Goal: Transaction & Acquisition: Purchase product/service

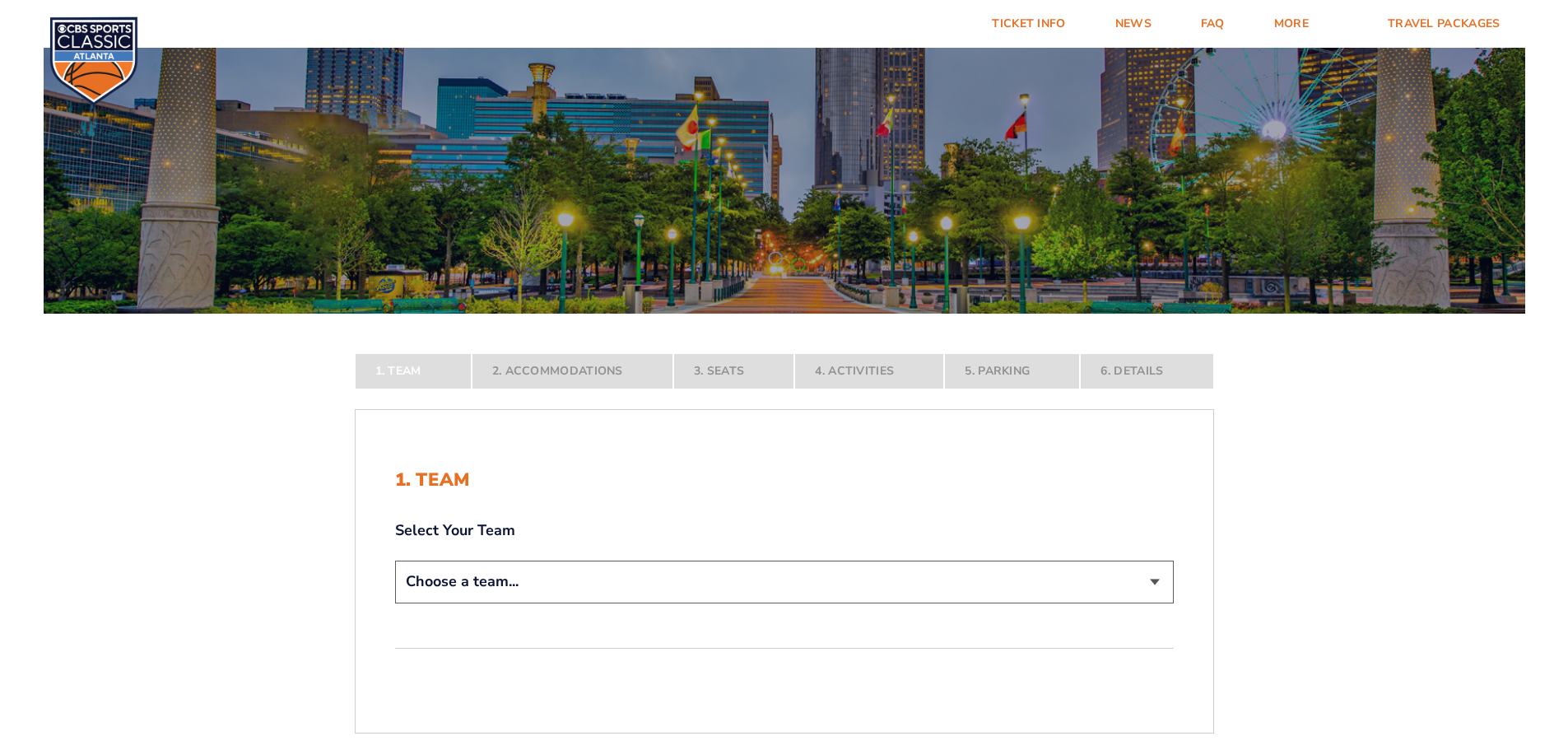
scroll to position [164, 0]
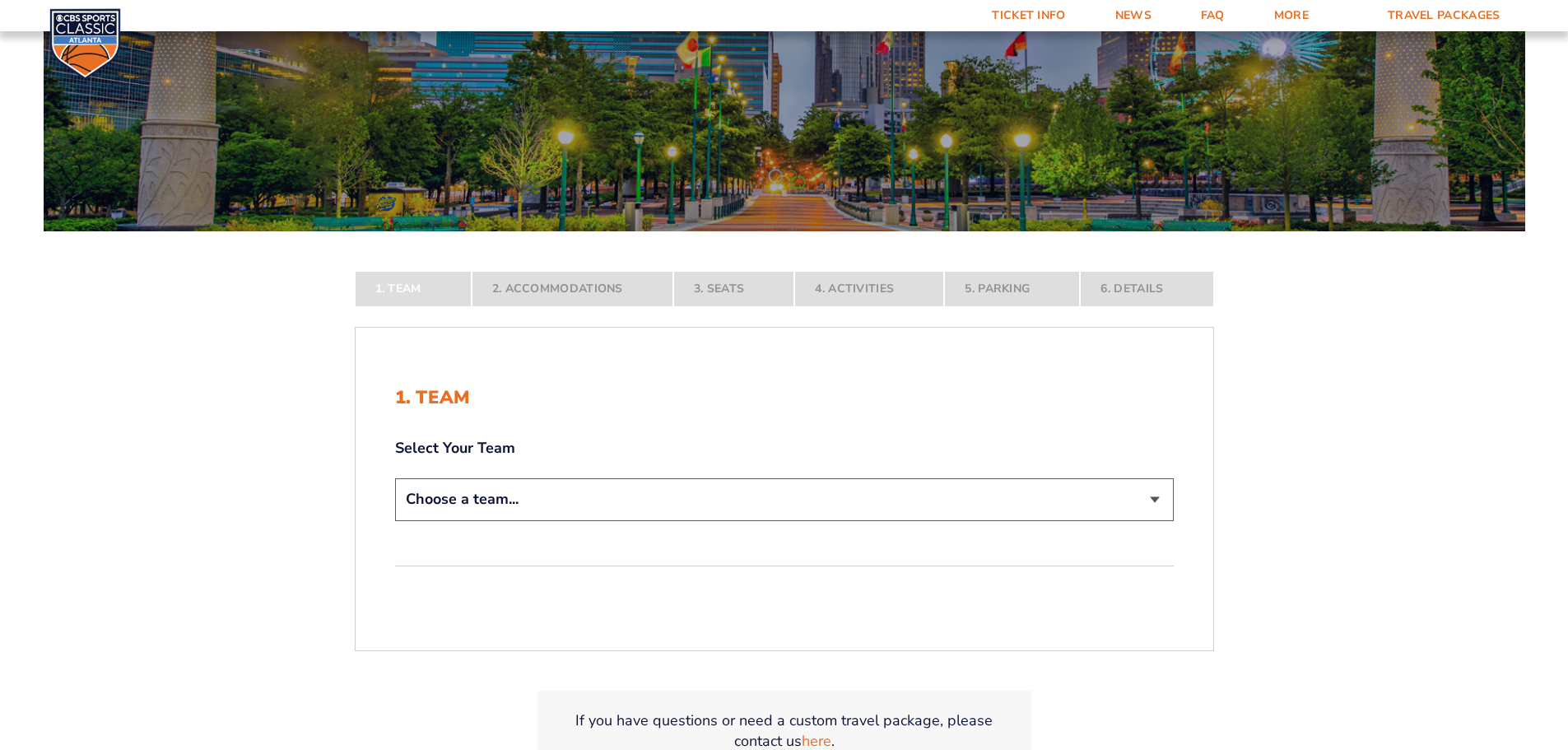
click at [1155, 500] on select "Choose a team... [US_STATE] Wildcats [US_STATE] State Buckeyes [US_STATE] Tar H…" at bounding box center [784, 498] width 779 height 42
select select "12756"
click at [395, 520] on select "Choose a team... [US_STATE] Wildcats [US_STATE] State Buckeyes [US_STATE] Tar H…" at bounding box center [784, 498] width 779 height 42
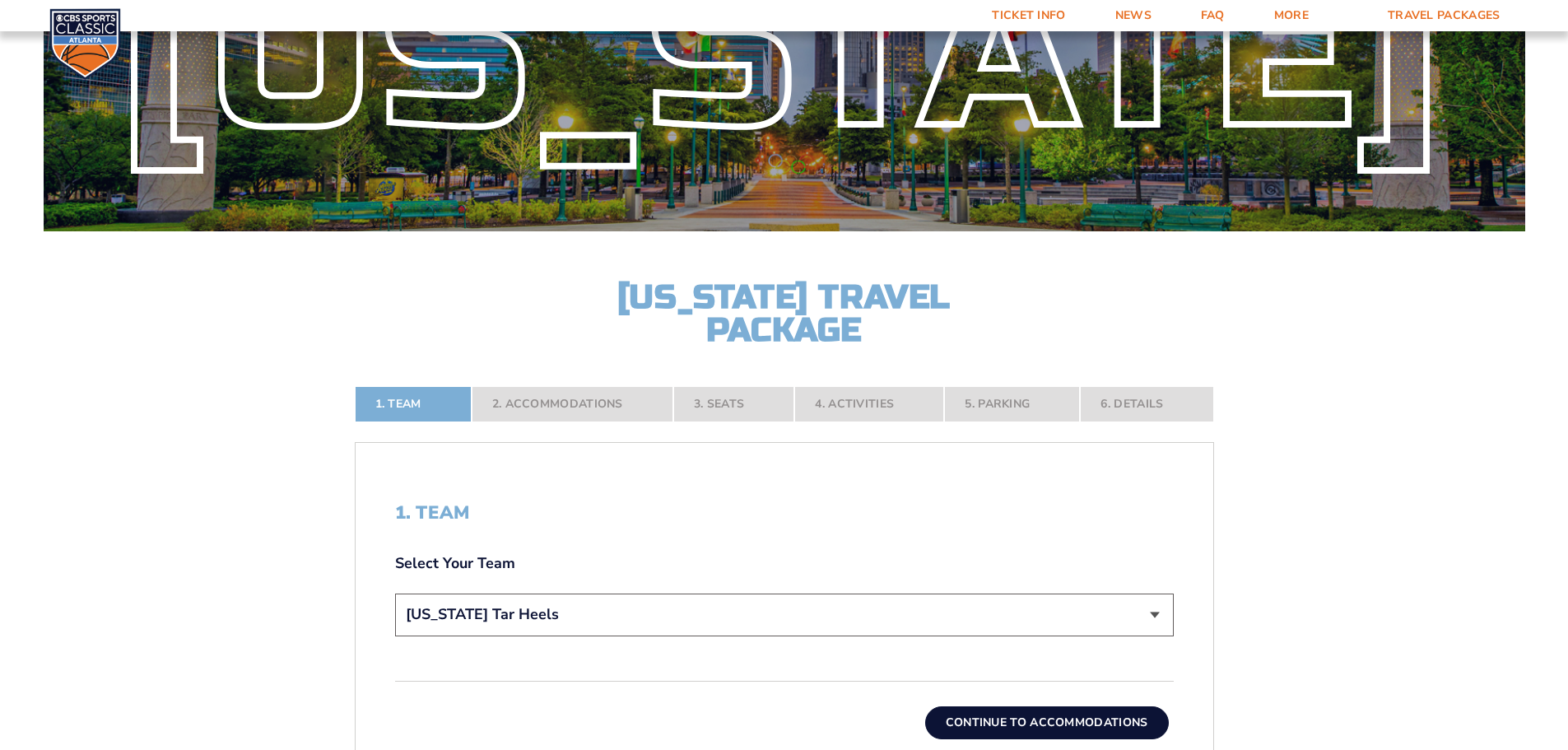
click at [1126, 728] on button "Continue To Accommodations" at bounding box center [1047, 723] width 244 height 33
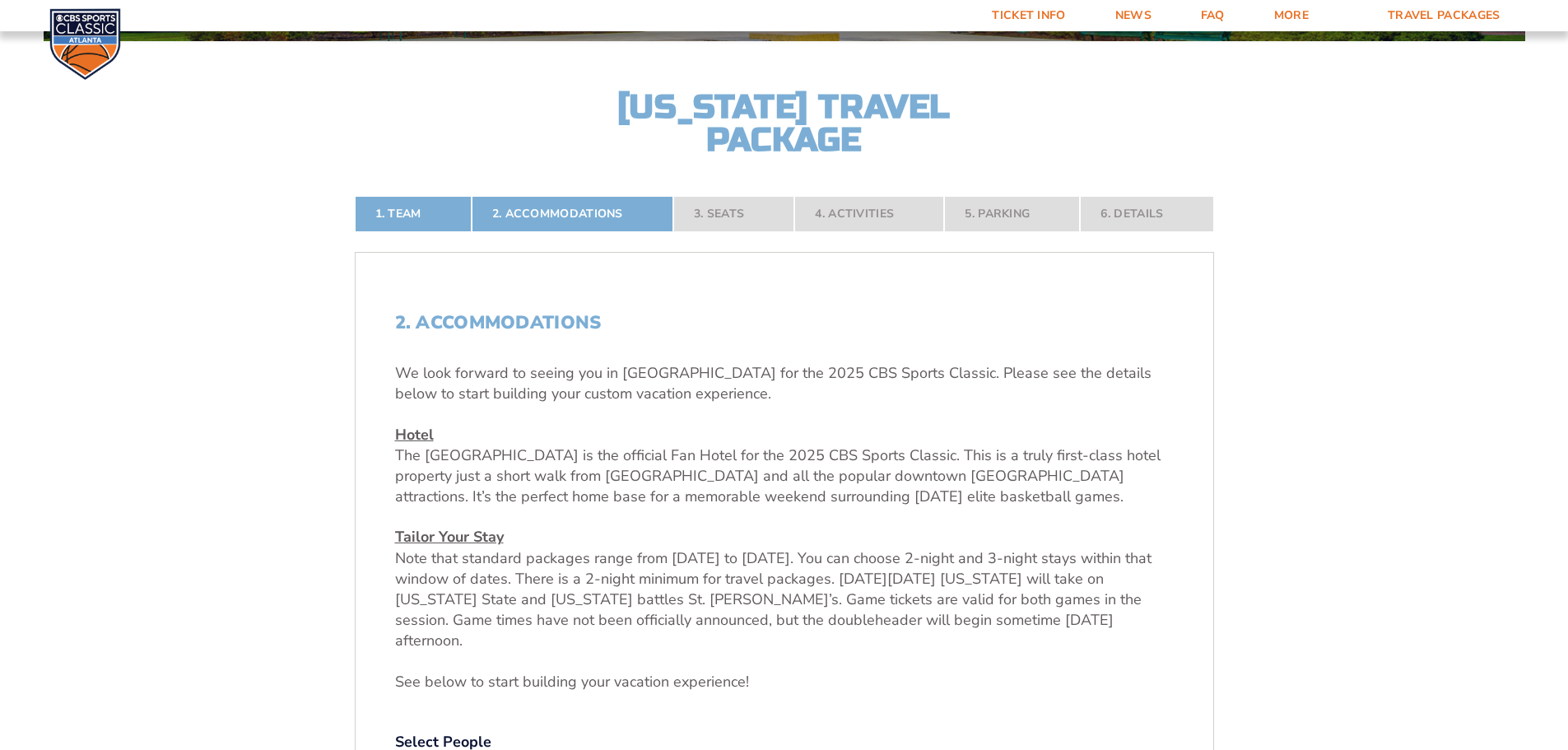
scroll to position [519, 0]
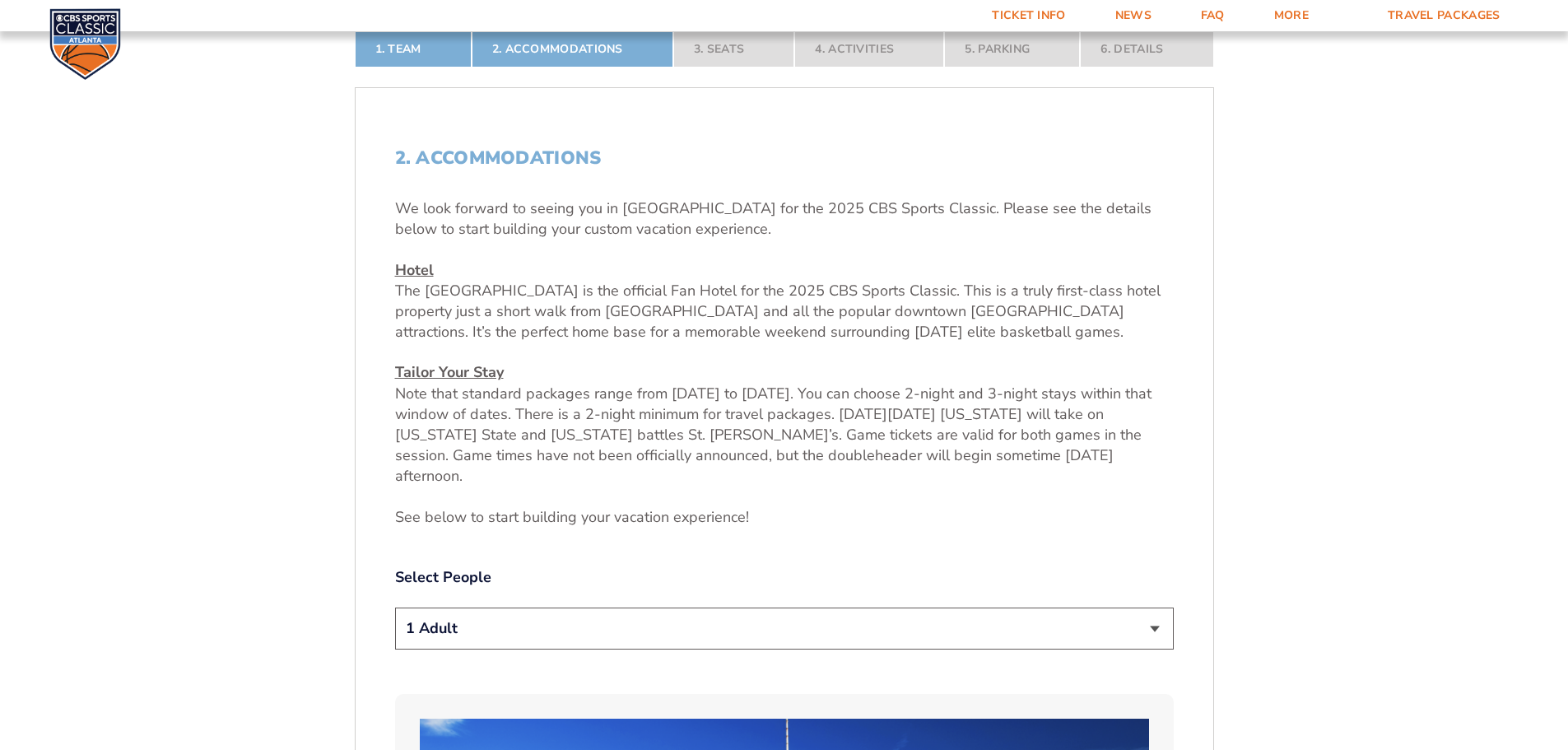
click at [1147, 607] on select "1 Adult 2 Adults 3 Adults 4 Adults 2 Adults + 1 Child 2 Adults + 2 Children 2 A…" at bounding box center [784, 628] width 779 height 42
select select "2 Adults"
click at [395, 607] on select "1 Adult 2 Adults 3 Adults 4 Adults 2 Adults + 1 Child 2 Adults + 2 Children 2 A…" at bounding box center [784, 628] width 779 height 42
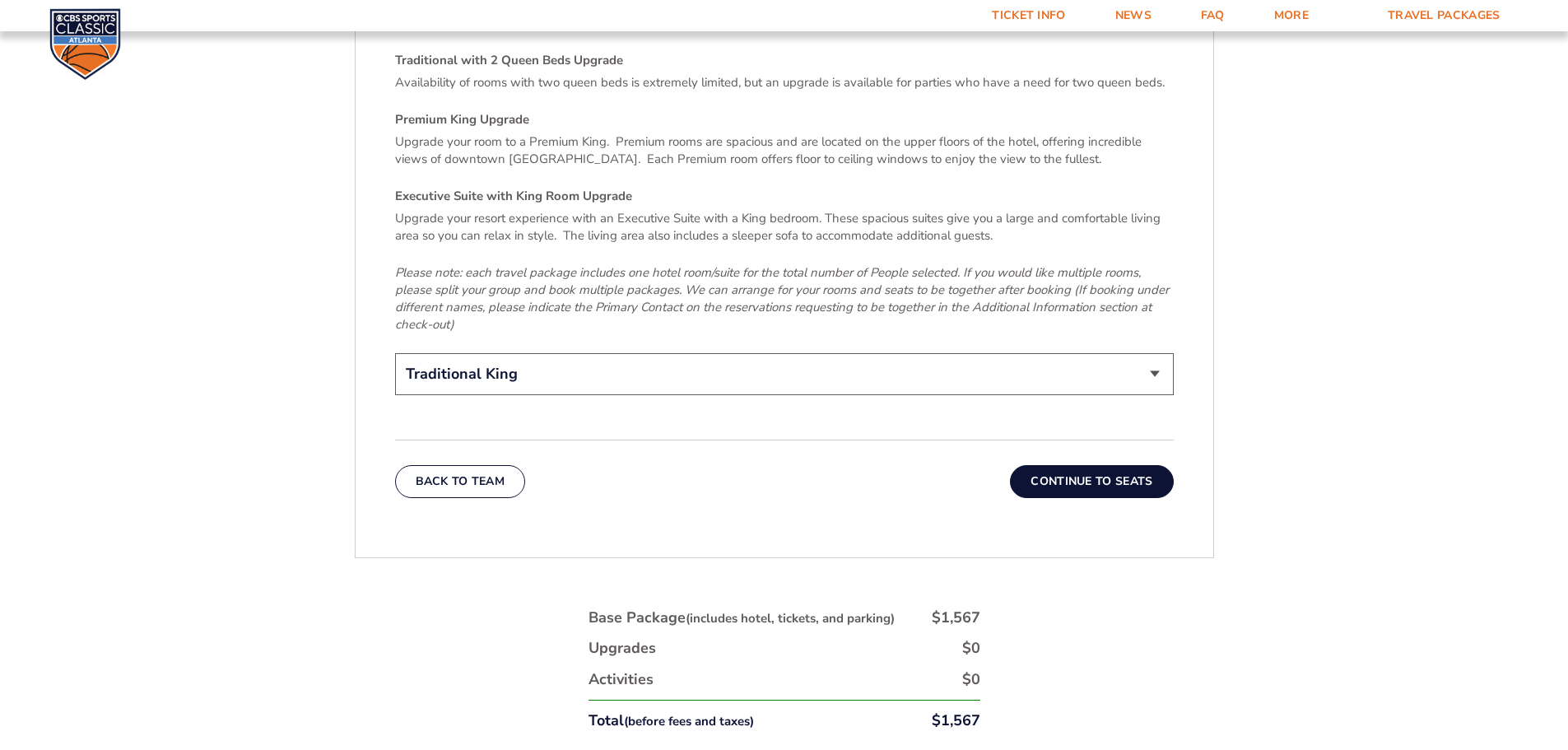
scroll to position [2495, 0]
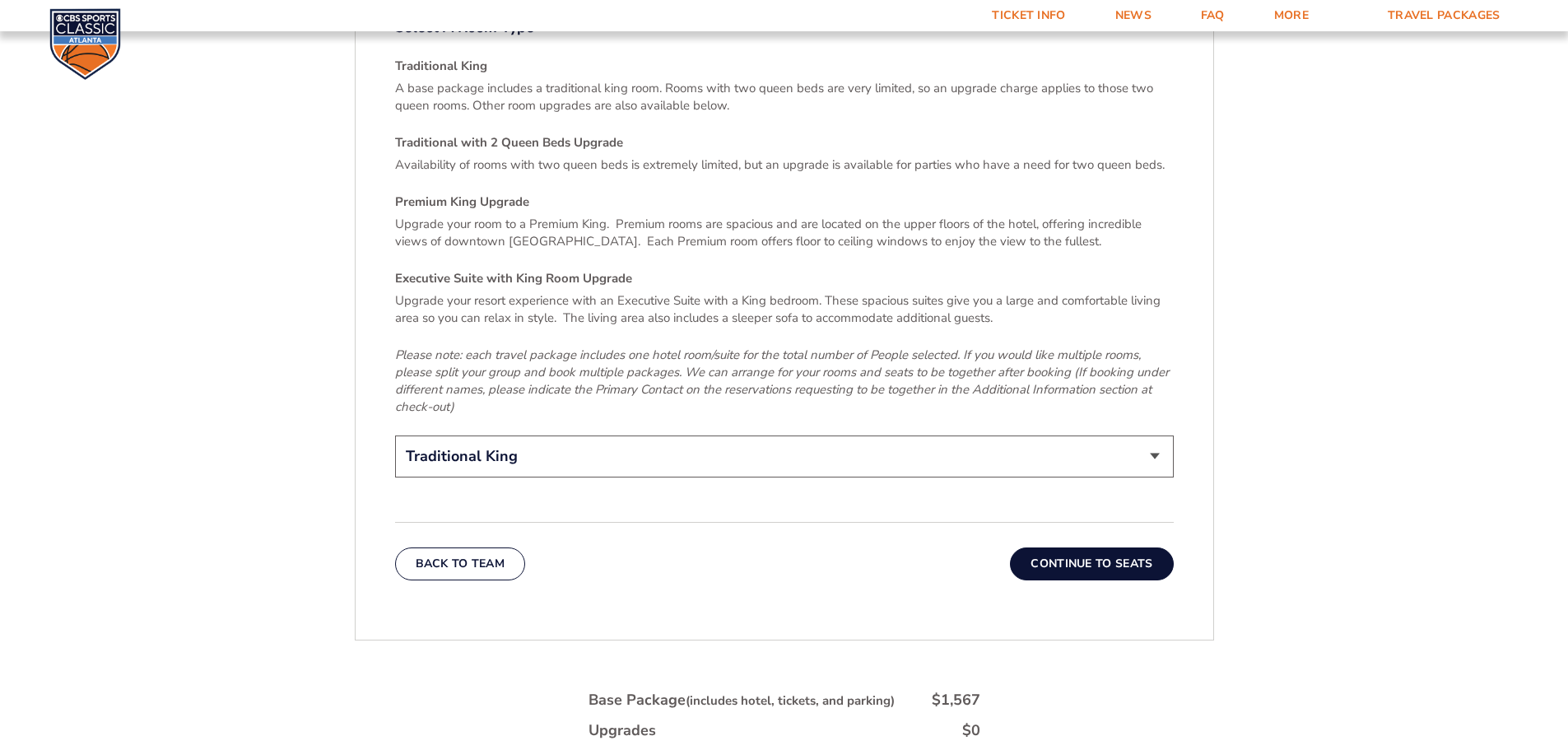
click at [1077, 547] on button "Continue To Seats" at bounding box center [1091, 564] width 163 height 33
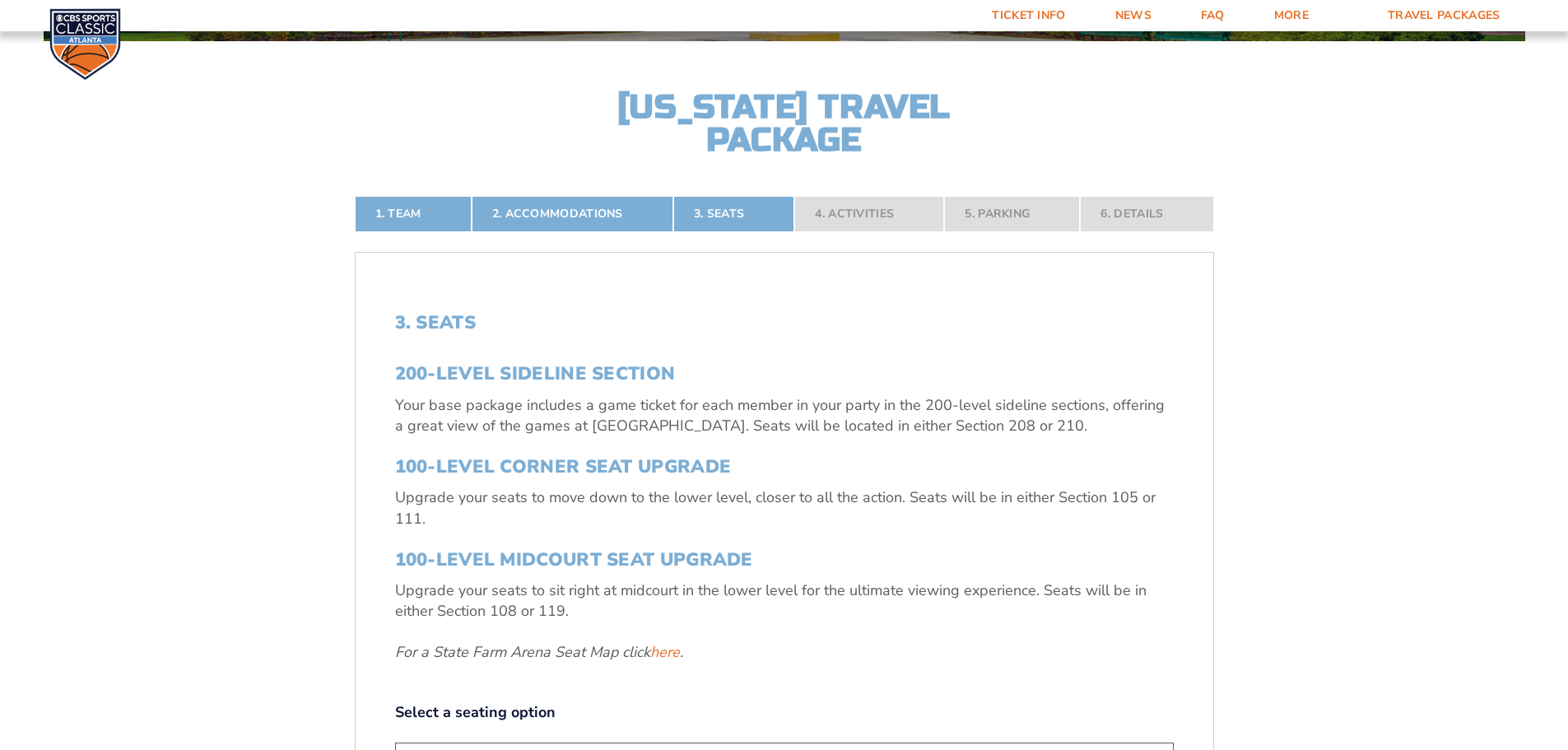
scroll to position [519, 0]
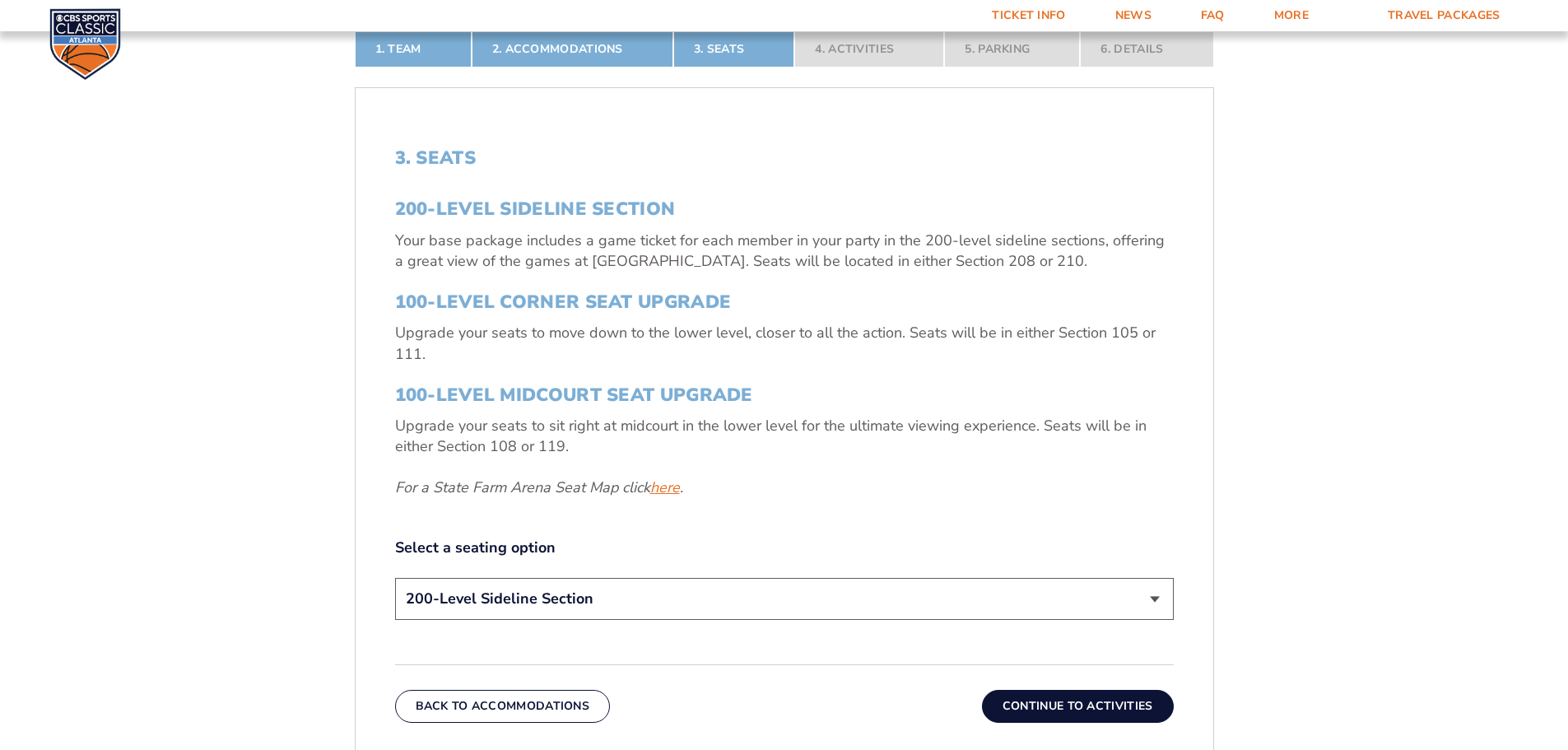
click at [668, 494] on link "here" at bounding box center [665, 487] width 29 height 21
click at [1152, 598] on select "200-Level Sideline Section 100-Level Corner Seat Upgrade (+$120 per person) 100…" at bounding box center [784, 598] width 779 height 42
click at [395, 578] on select "200-Level Sideline Section 100-Level Corner Seat Upgrade (+$120 per person) 100…" at bounding box center [784, 598] width 779 height 42
click at [680, 487] on link "here" at bounding box center [665, 487] width 29 height 21
click at [1110, 711] on button "Continue To Activities" at bounding box center [1078, 706] width 192 height 33
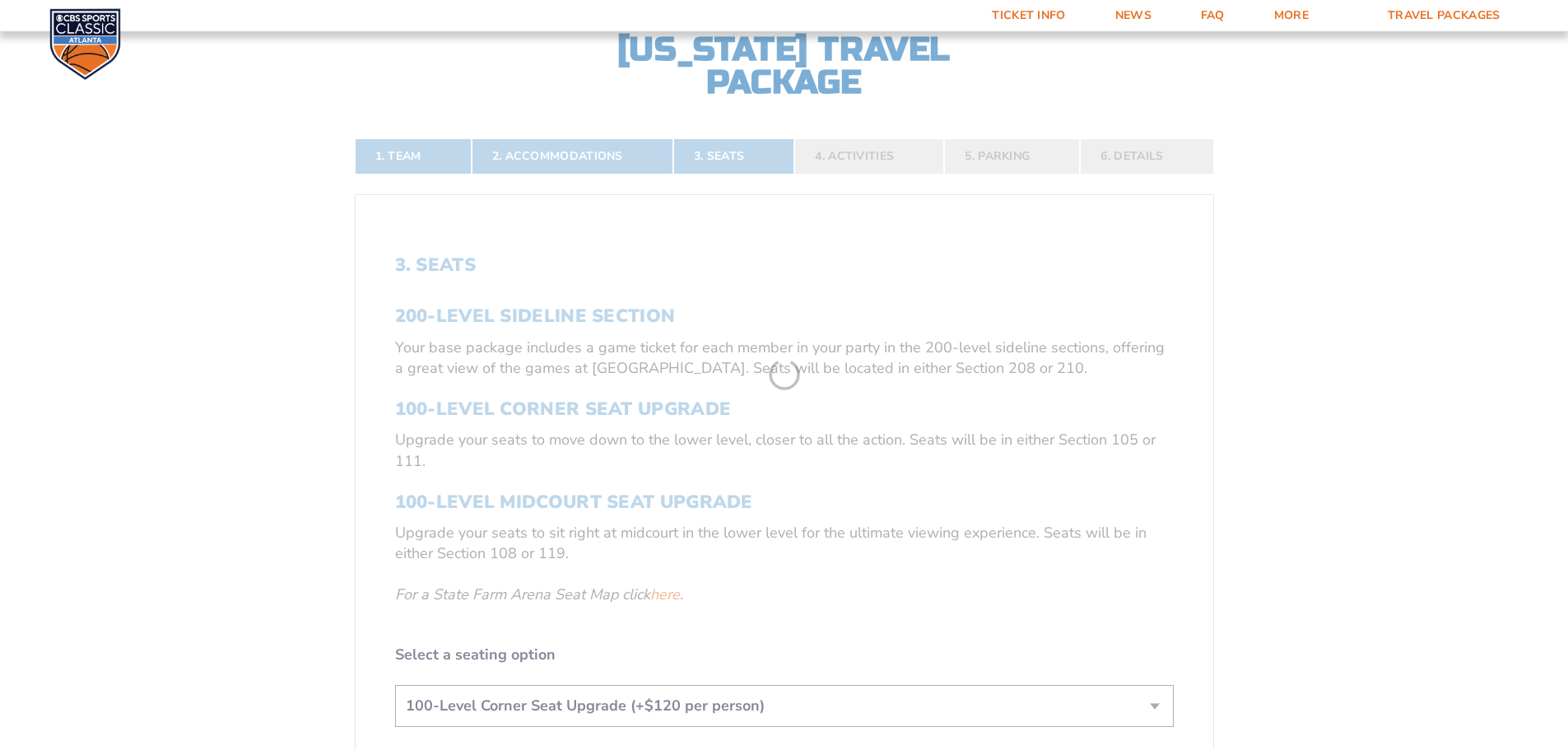
scroll to position [354, 0]
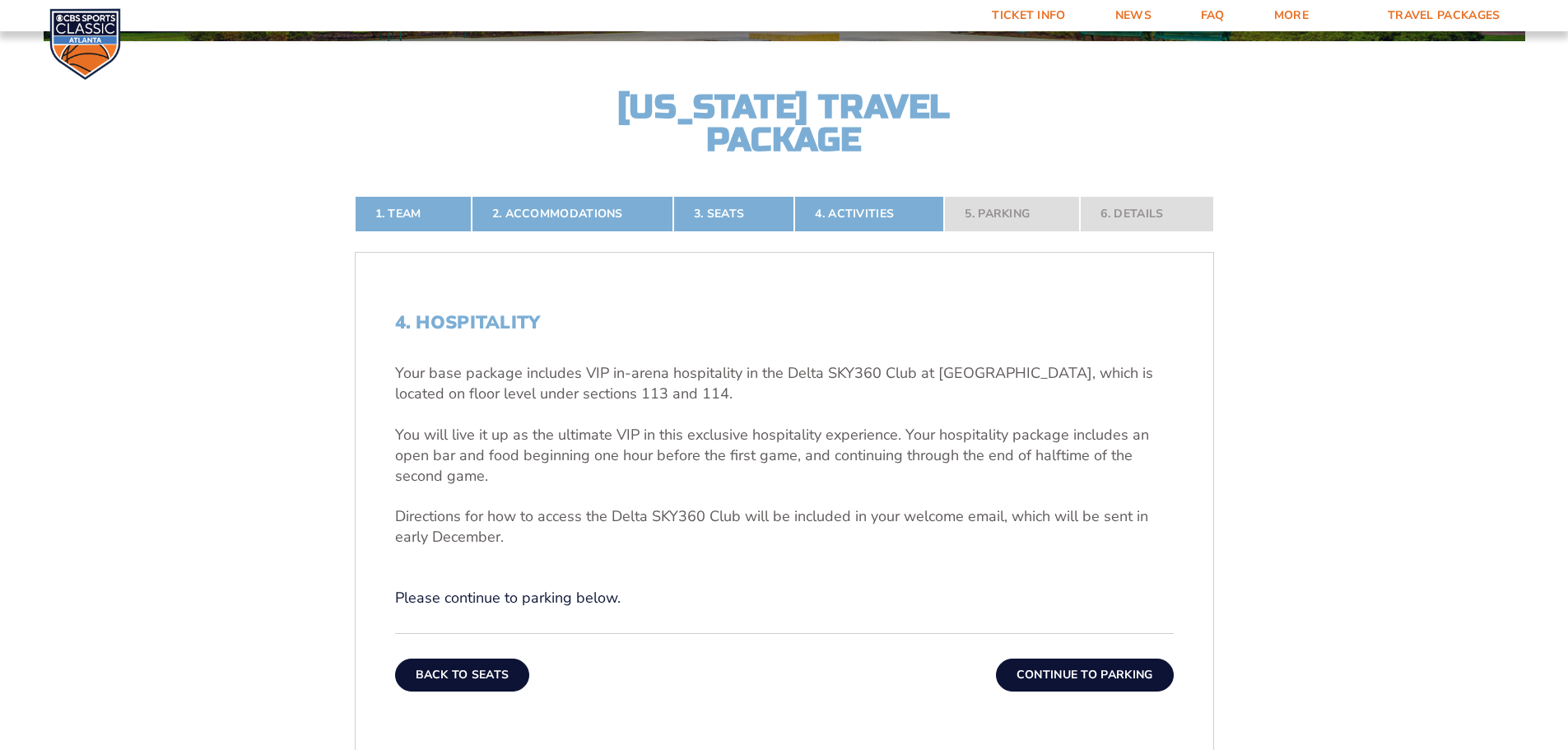
click at [499, 682] on button "Back To Seats" at bounding box center [462, 675] width 135 height 33
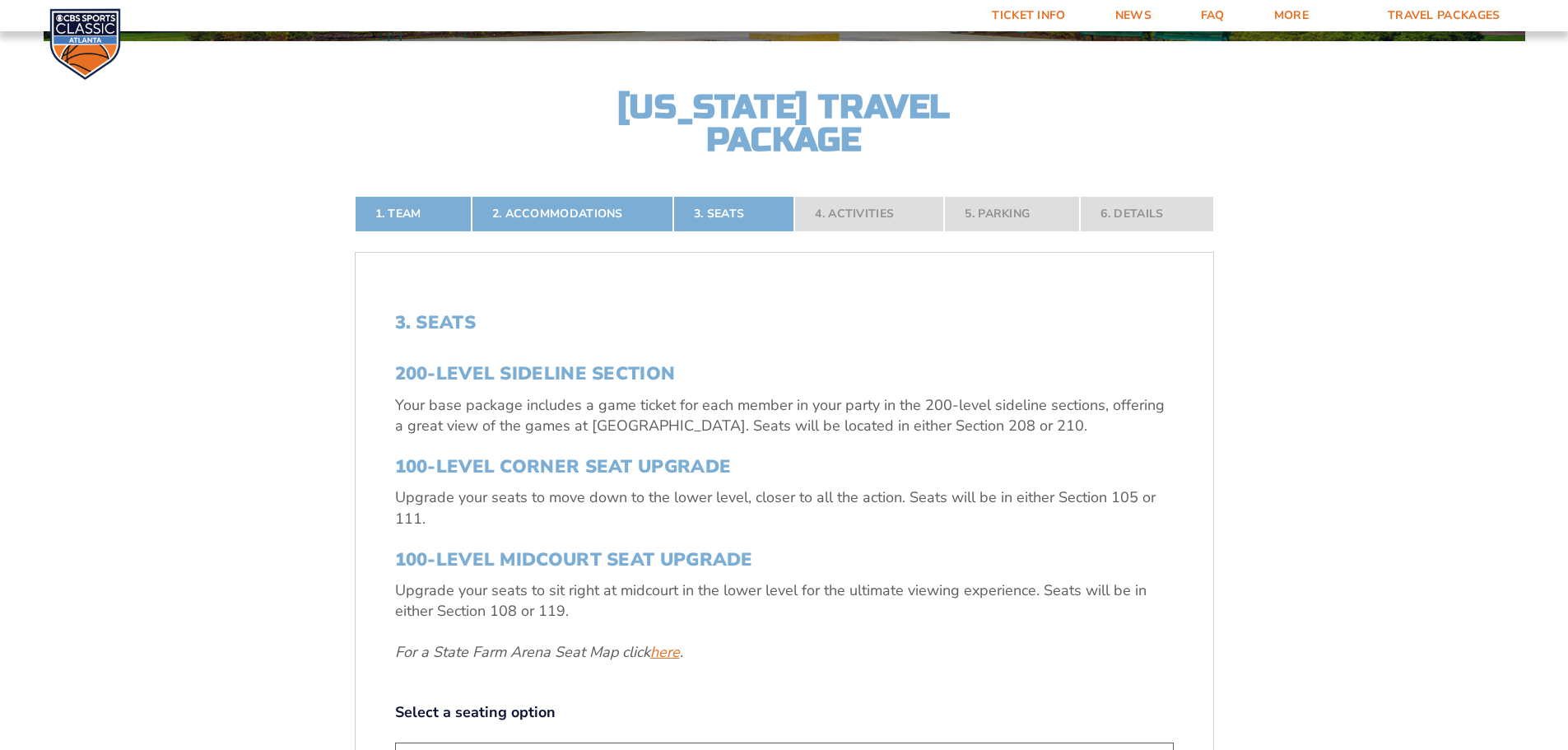
click at [660, 647] on link "here" at bounding box center [665, 652] width 29 height 21
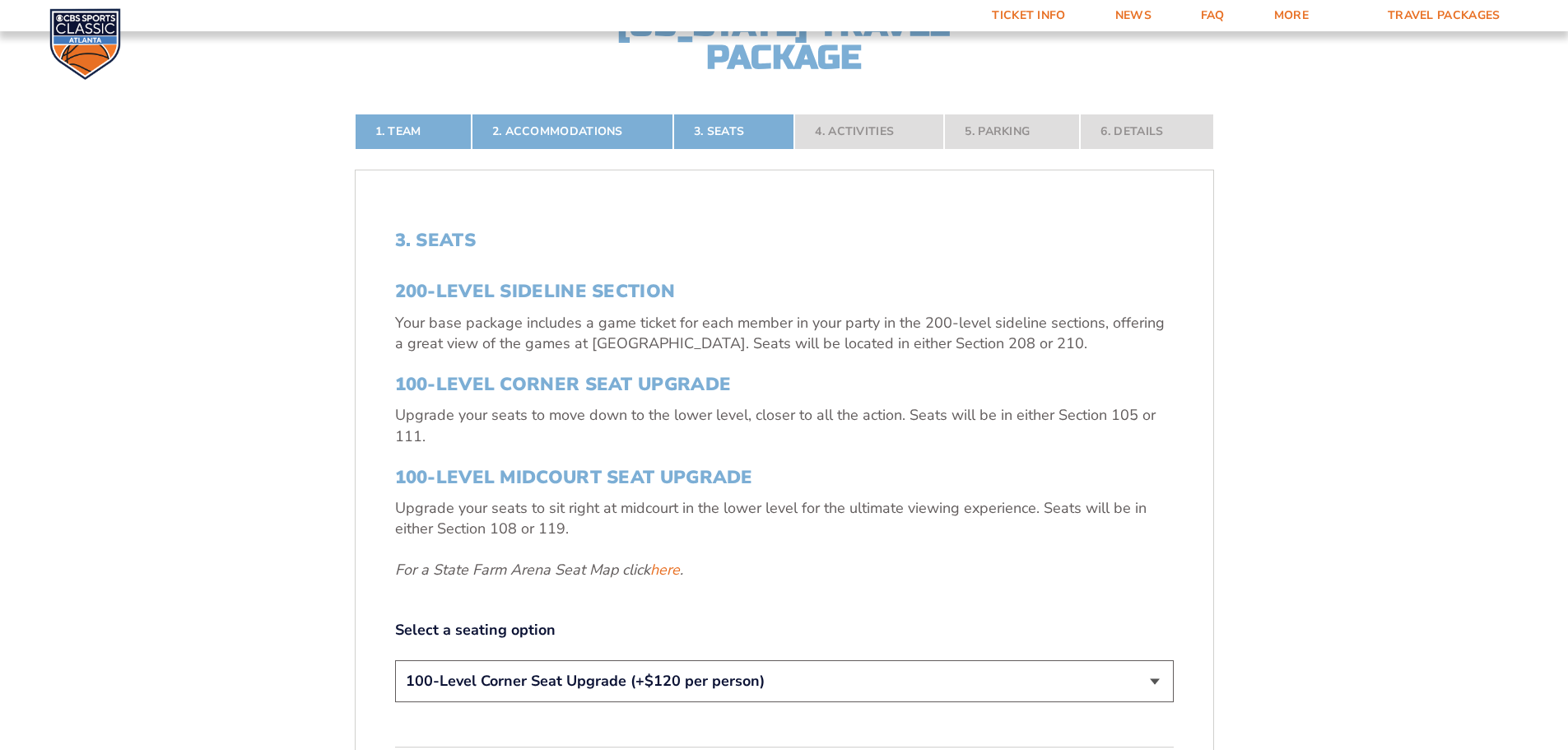
scroll to position [519, 0]
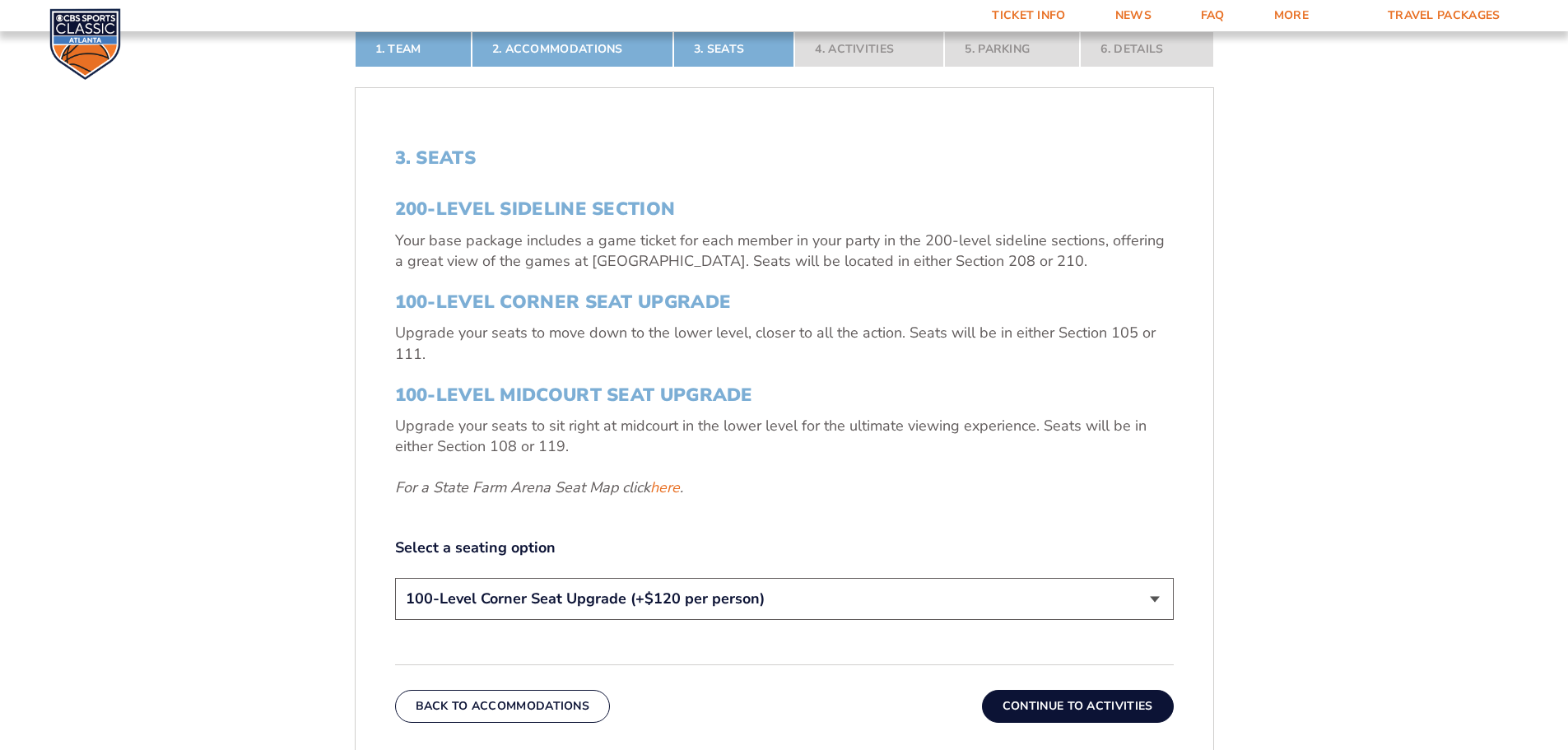
click at [1159, 605] on select "200-Level Sideline Section 100-Level Corner Seat Upgrade (+$120 per person) 100…" at bounding box center [784, 598] width 779 height 42
click at [395, 578] on select "200-Level Sideline Section 100-Level Corner Seat Upgrade (+$120 per person) 100…" at bounding box center [784, 598] width 779 height 42
click at [1074, 710] on button "Continue To Activities" at bounding box center [1078, 706] width 192 height 33
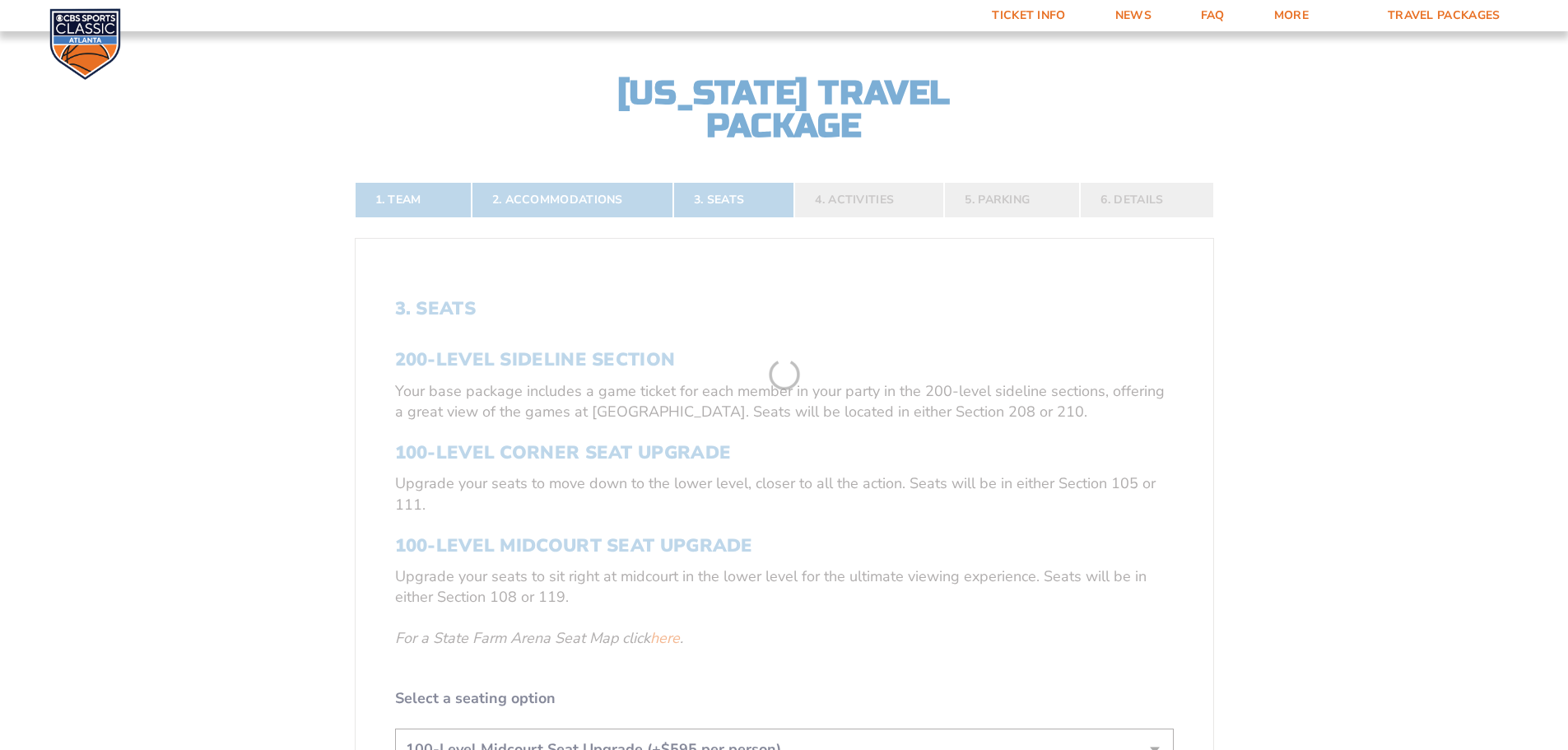
scroll to position [354, 0]
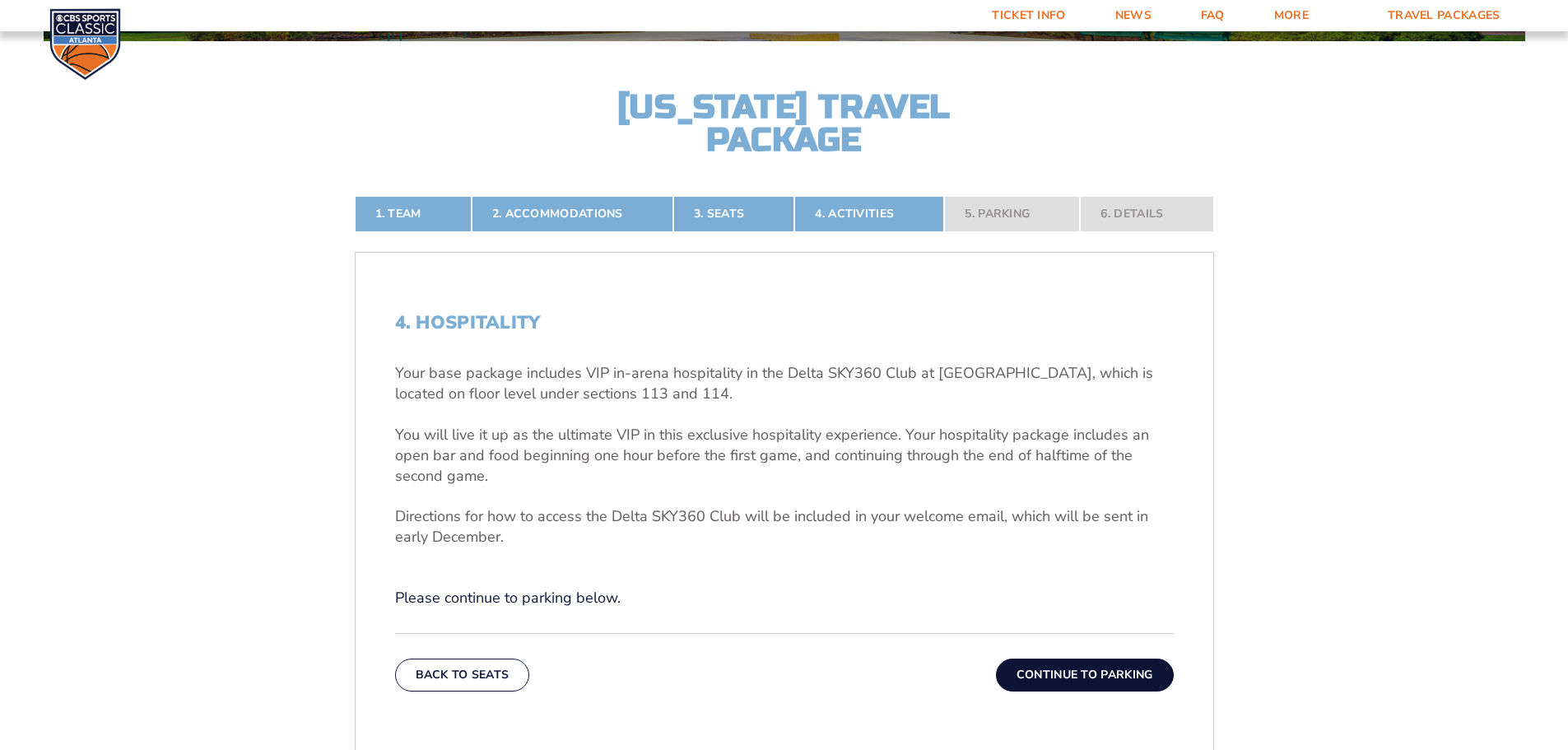
click at [1063, 681] on button "Continue To Parking" at bounding box center [1085, 675] width 178 height 33
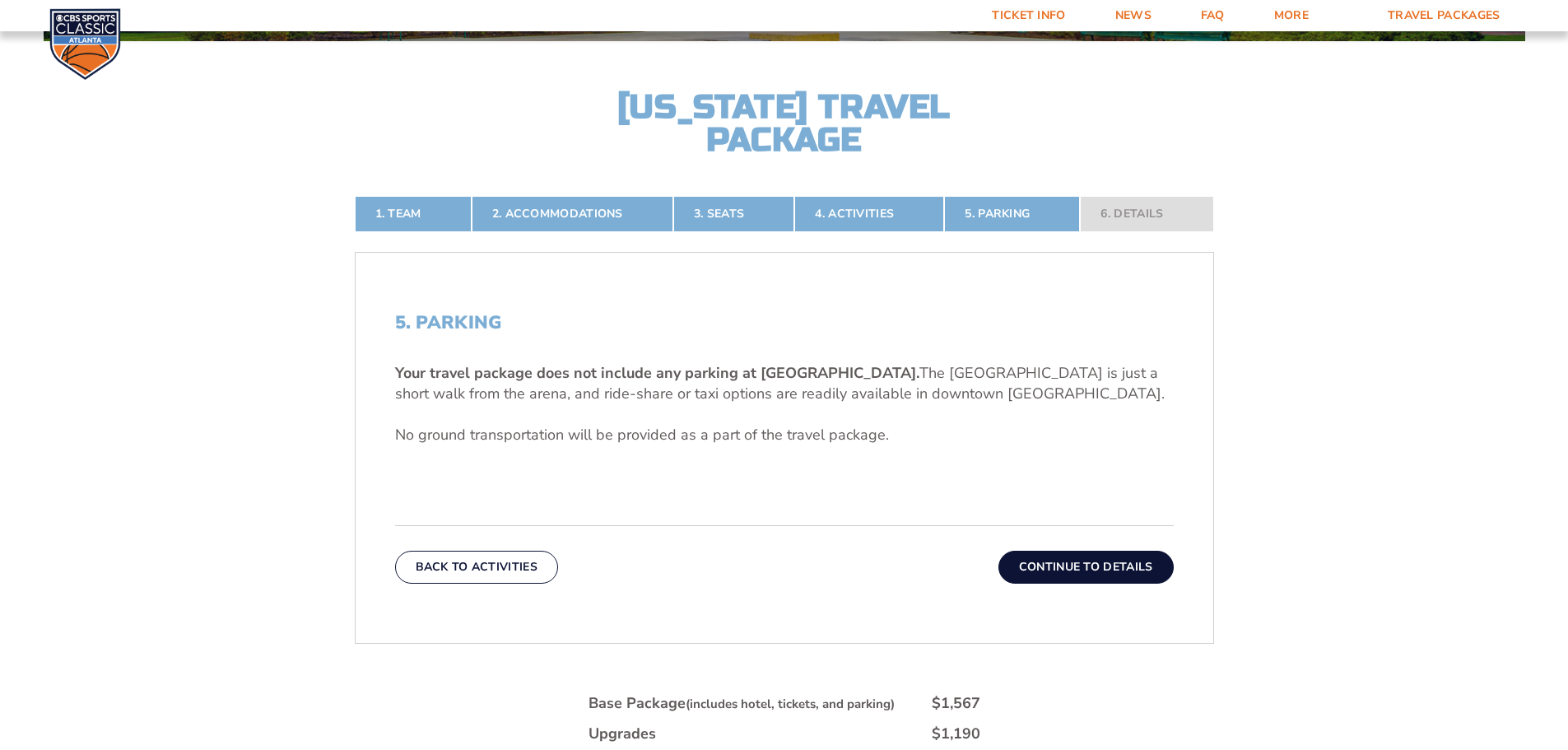
scroll to position [519, 0]
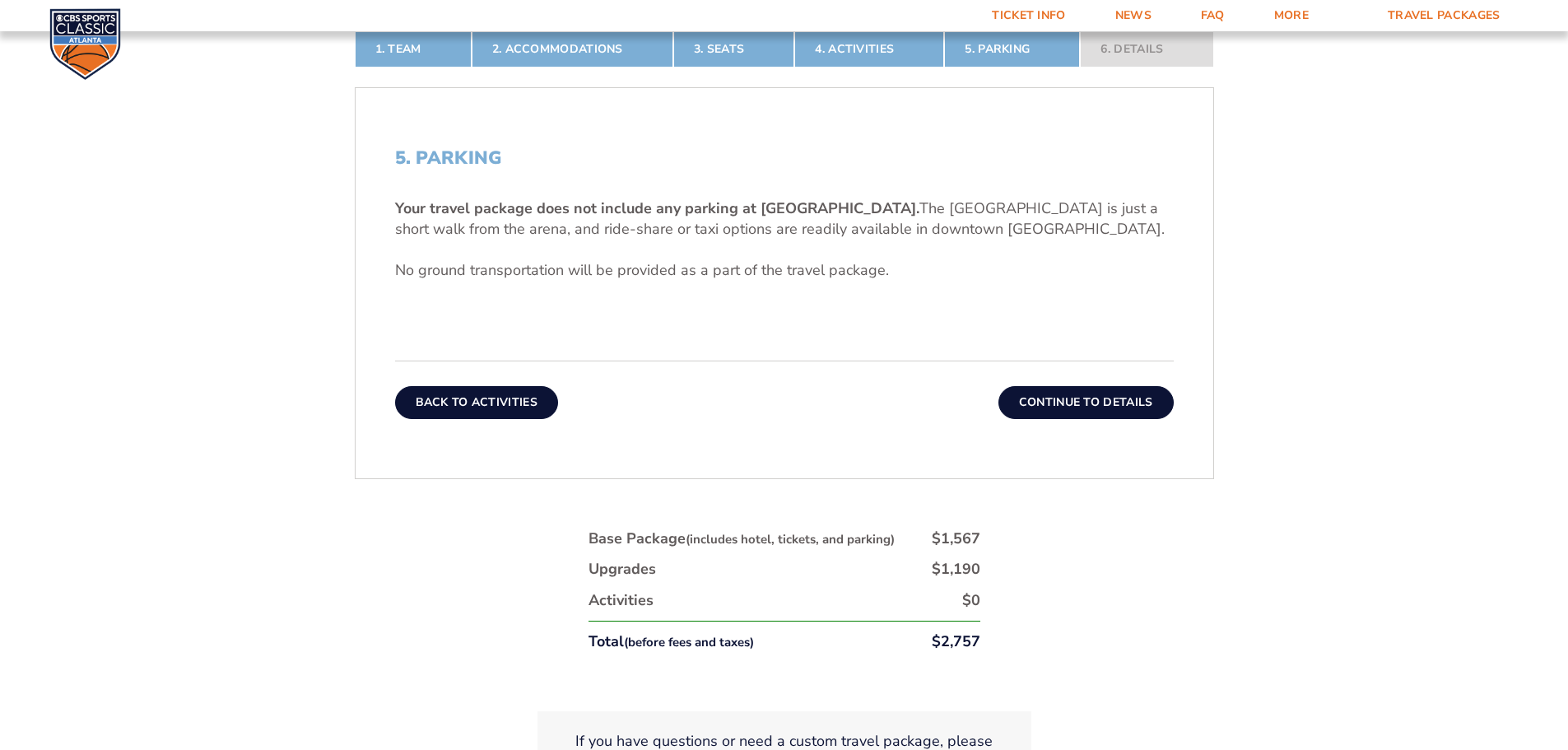
click at [532, 403] on button "Back To Activities" at bounding box center [476, 402] width 163 height 33
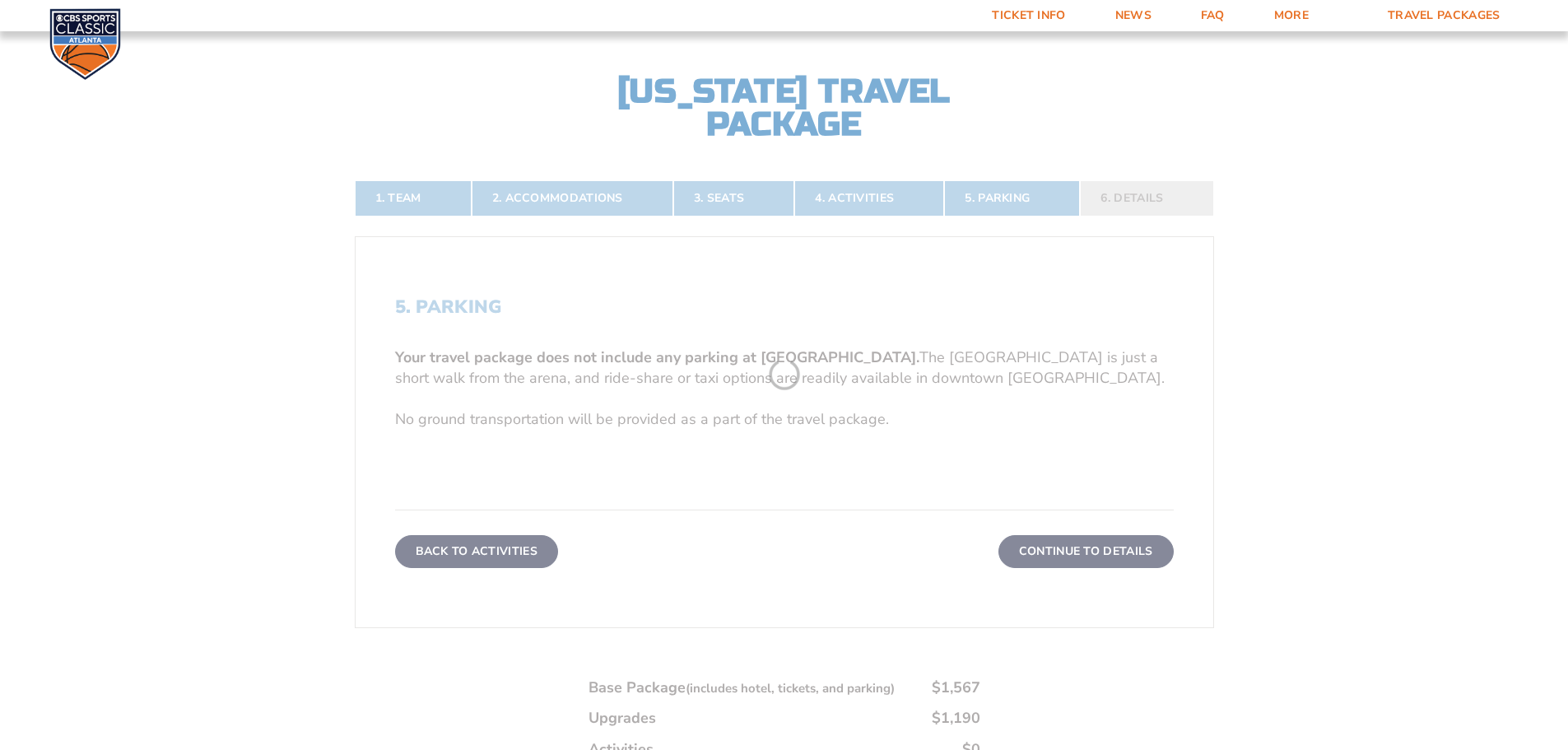
scroll to position [354, 0]
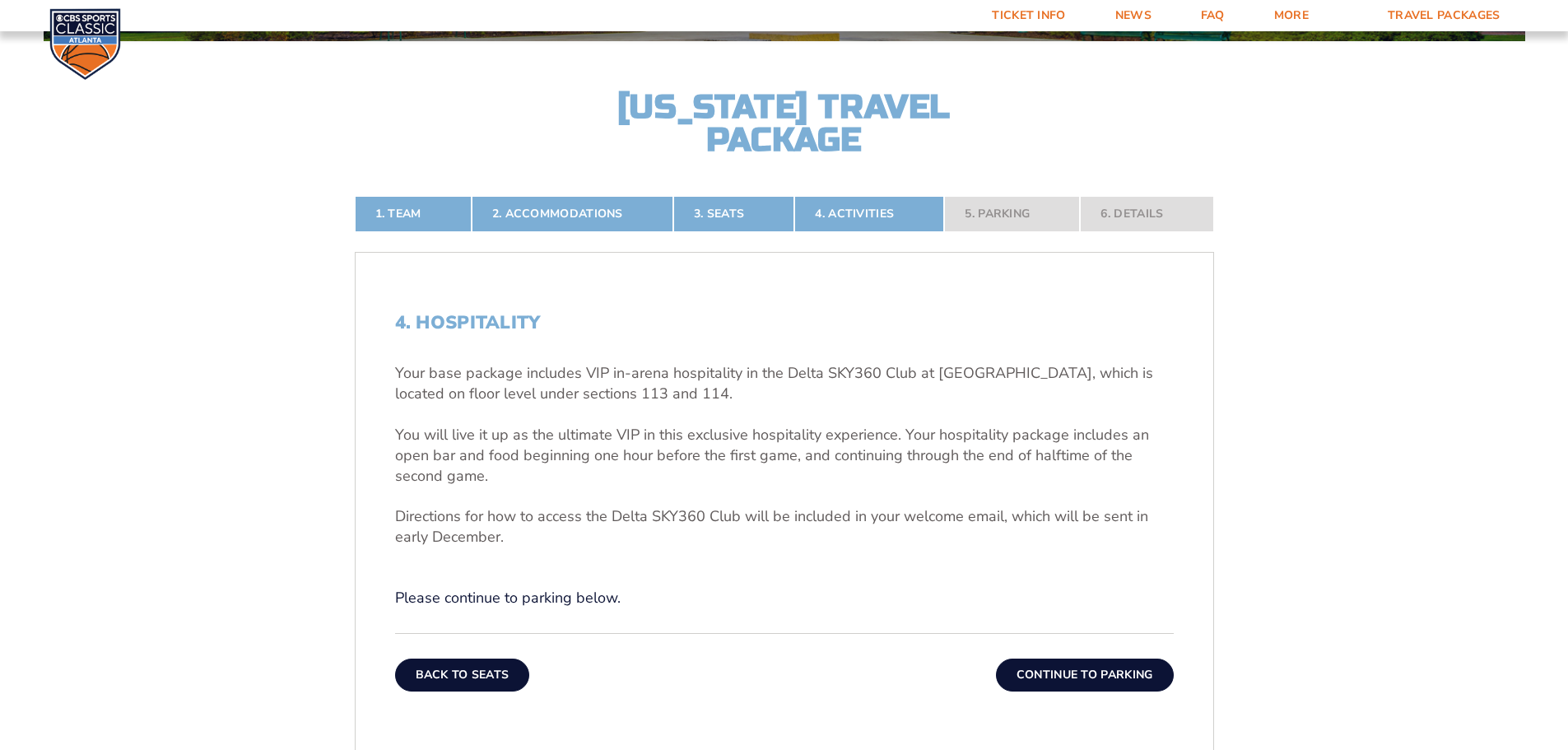
click at [505, 668] on button "Back To Seats" at bounding box center [462, 675] width 135 height 33
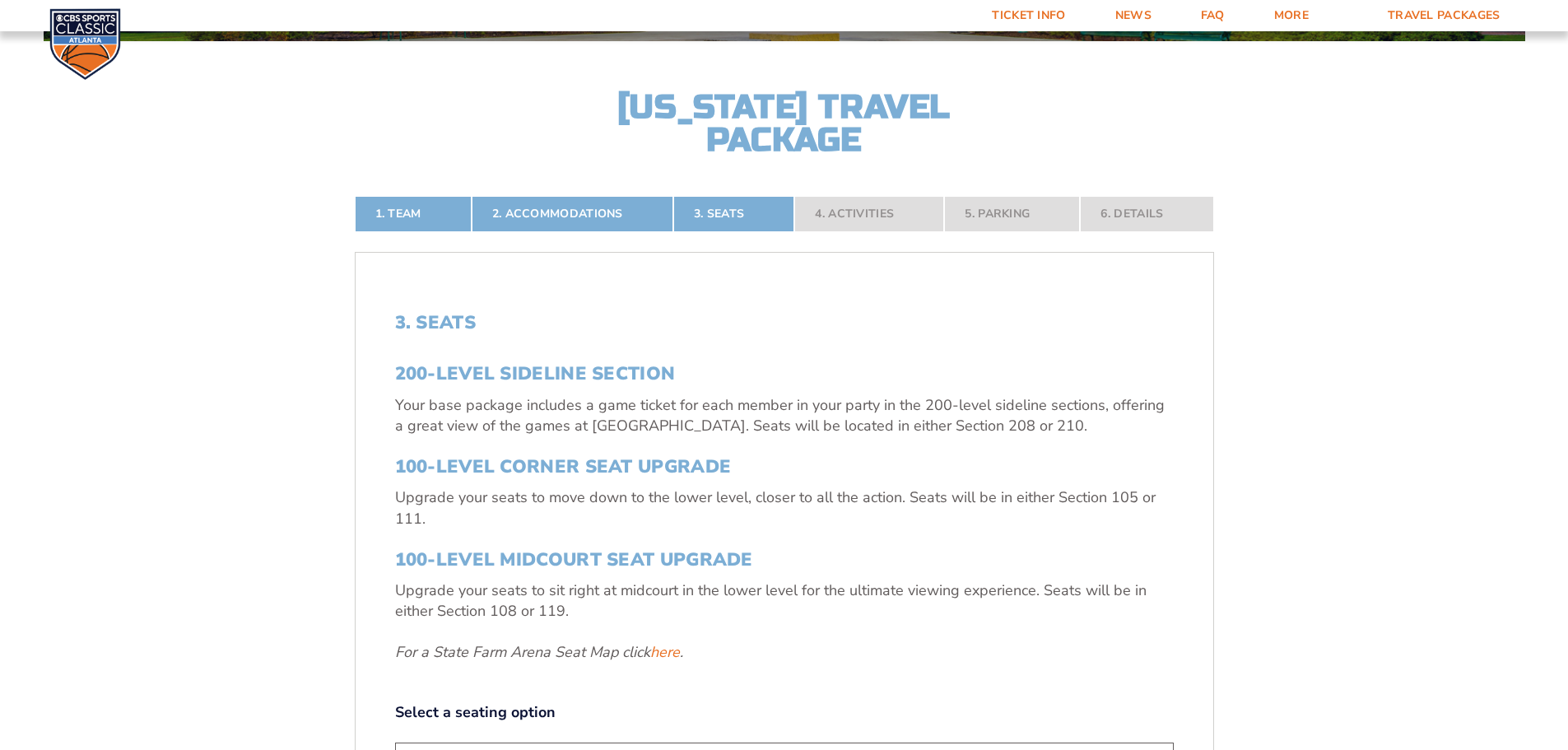
scroll to position [437, 0]
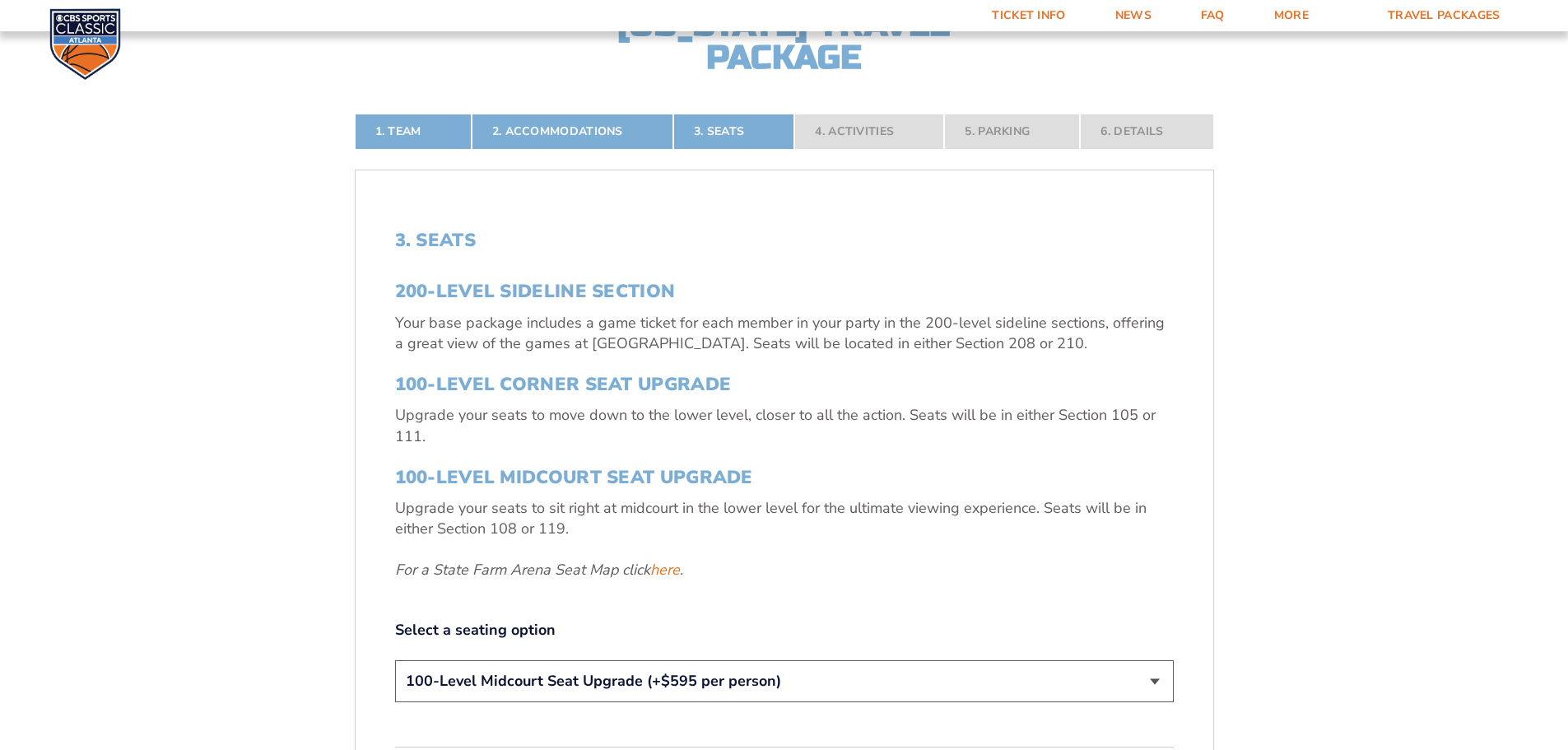
click at [1149, 683] on select "200-Level Sideline Section 100-Level Corner Seat Upgrade (+$120 per person) 100…" at bounding box center [784, 680] width 779 height 42
click at [1156, 686] on select "200-Level Sideline Section 100-Level Corner Seat Upgrade (+$120 per person) 100…" at bounding box center [784, 680] width 779 height 42
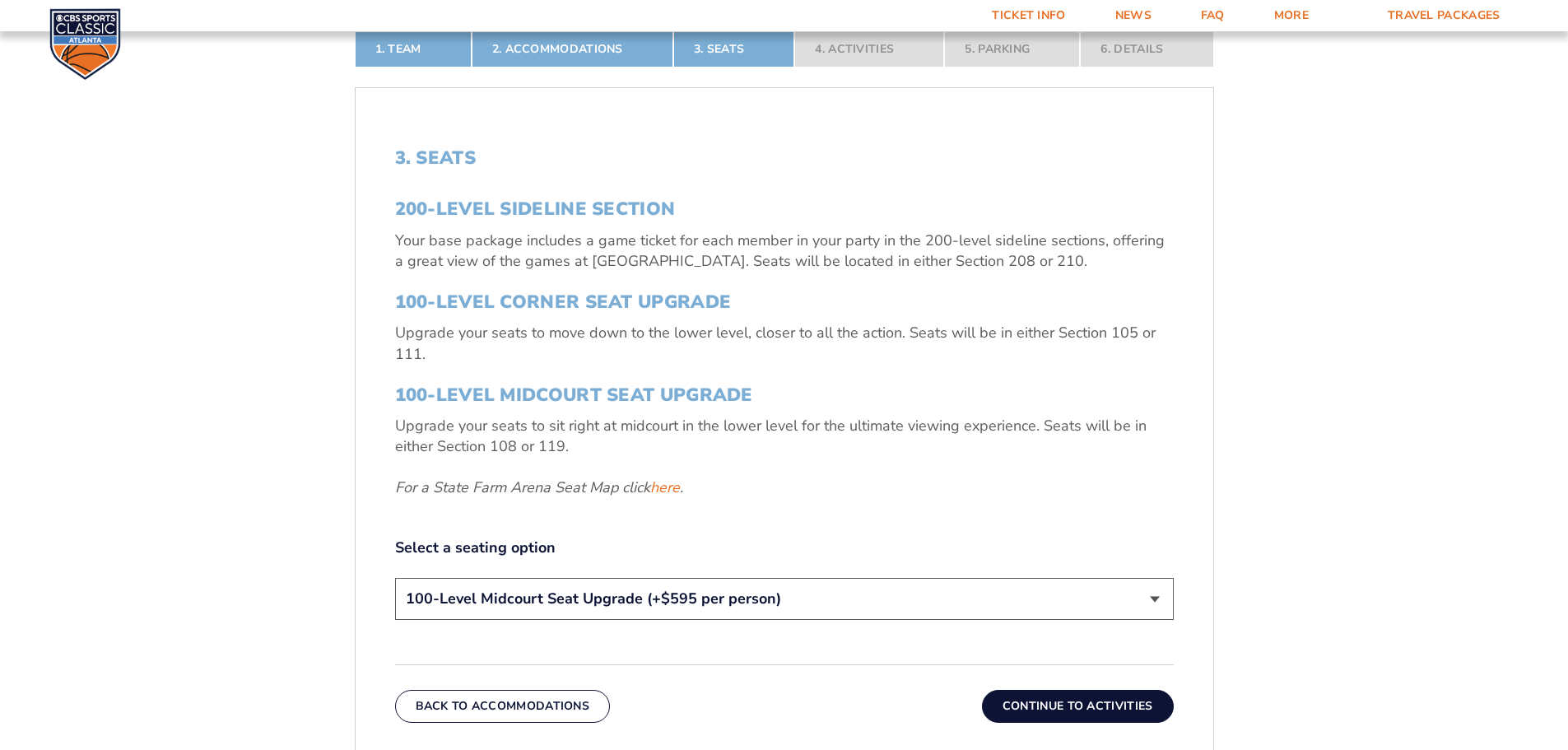
click at [1155, 600] on select "200-Level Sideline Section 100-Level Corner Seat Upgrade (+$120 per person) 100…" at bounding box center [784, 598] width 779 height 42
click at [395, 578] on select "200-Level Sideline Section 100-Level Corner Seat Upgrade (+$120 per person) 100…" at bounding box center [784, 598] width 779 height 42
click at [1074, 701] on button "Continue To Activities" at bounding box center [1078, 706] width 192 height 33
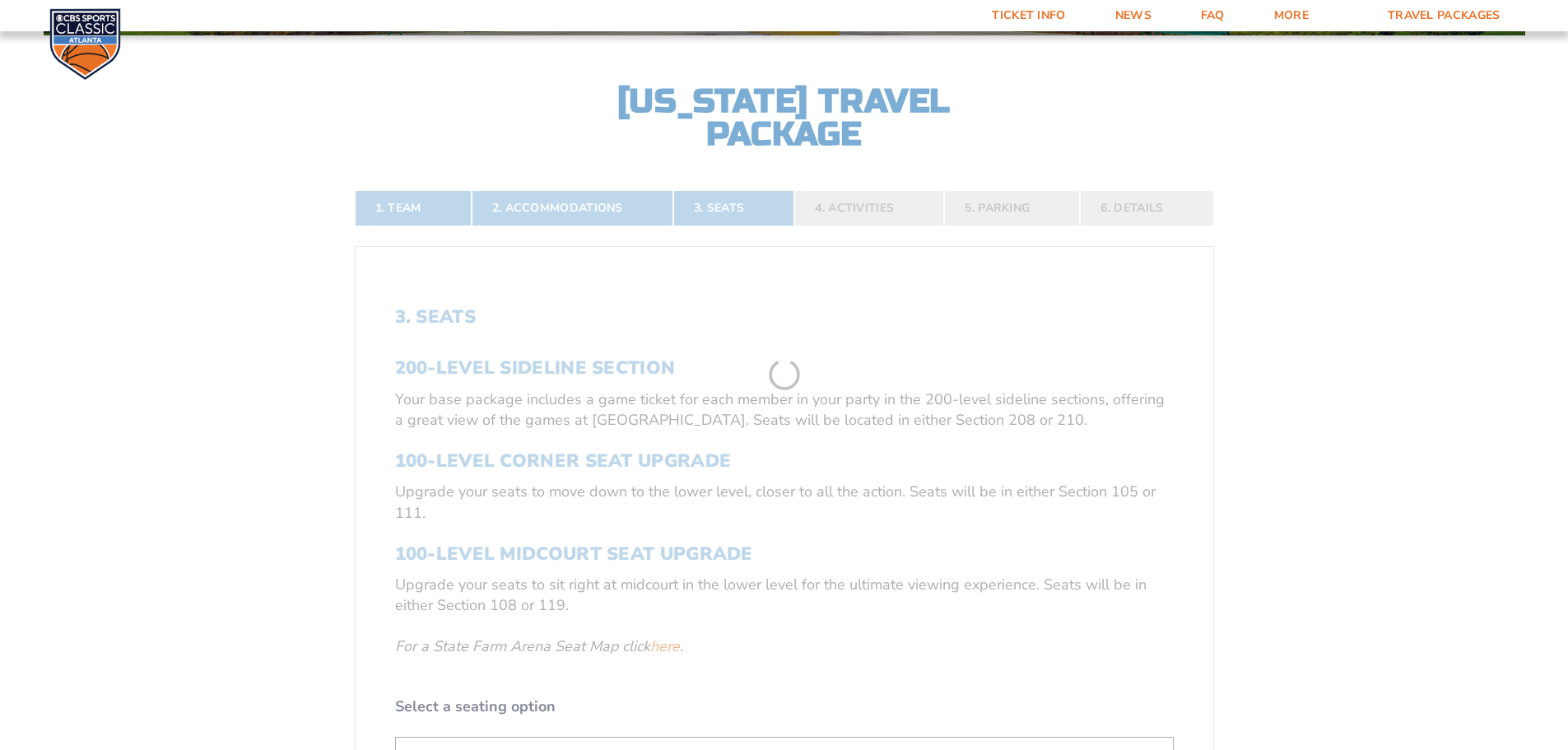
scroll to position [354, 0]
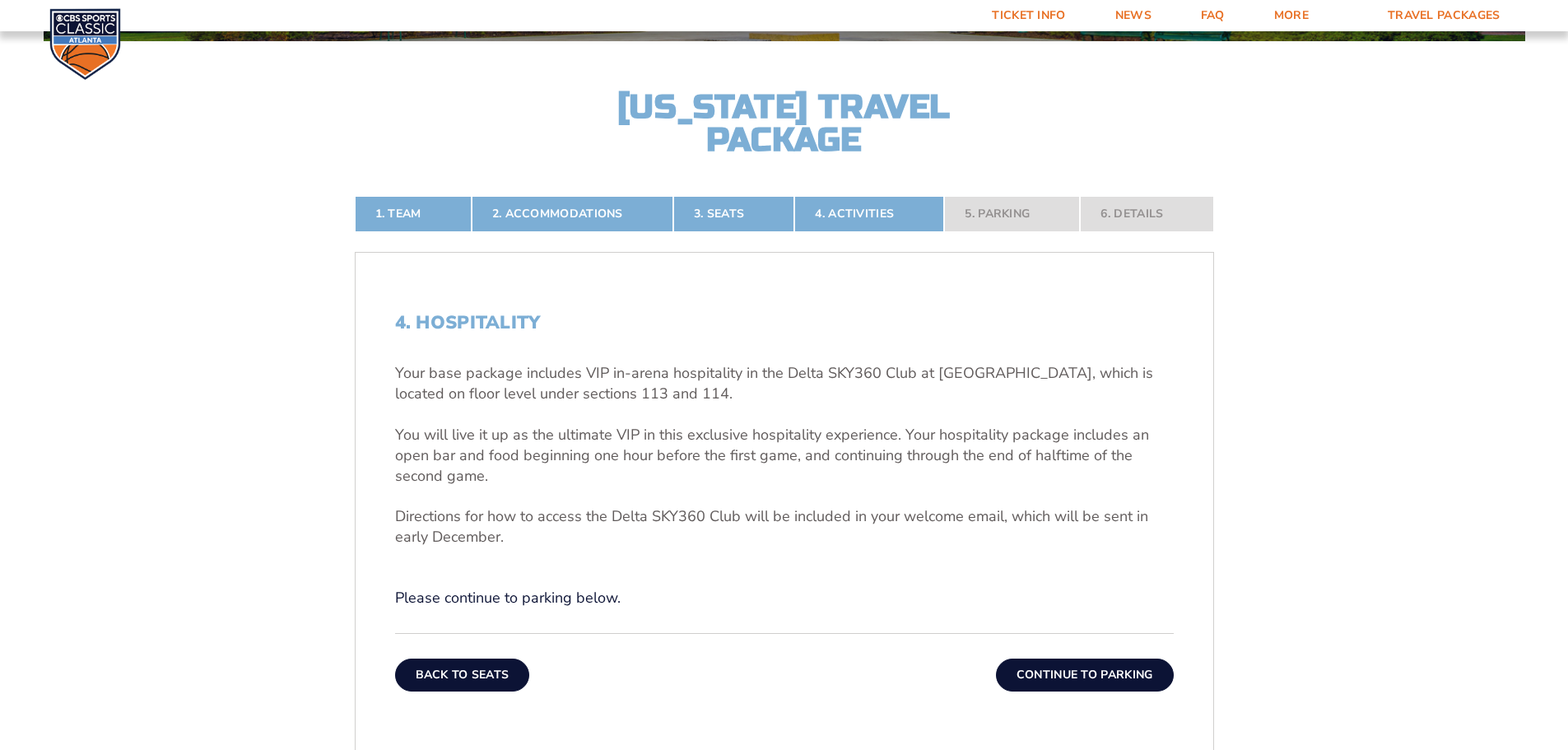
click at [487, 678] on button "Back To Seats" at bounding box center [462, 675] width 135 height 33
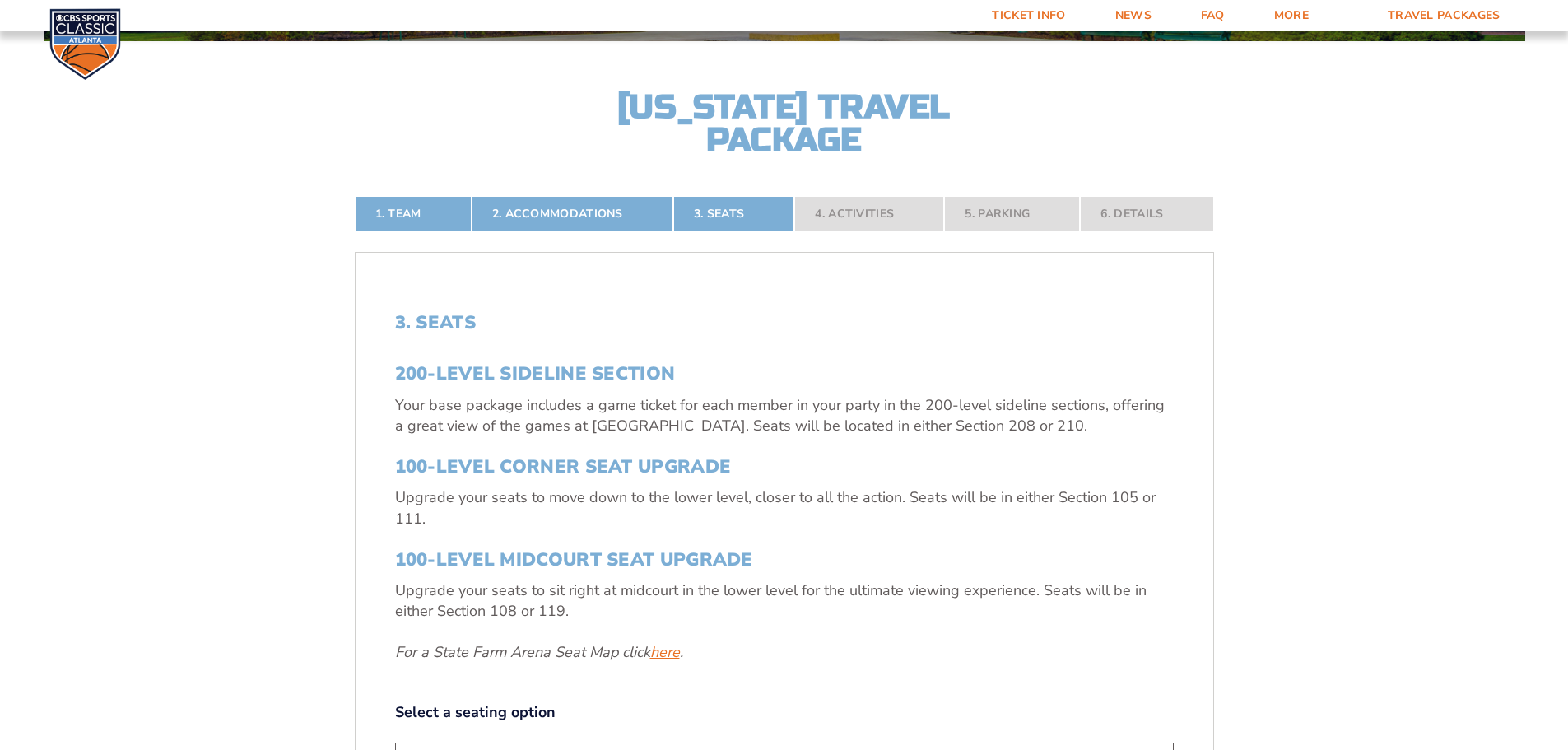
click at [673, 652] on link "here" at bounding box center [665, 652] width 29 height 21
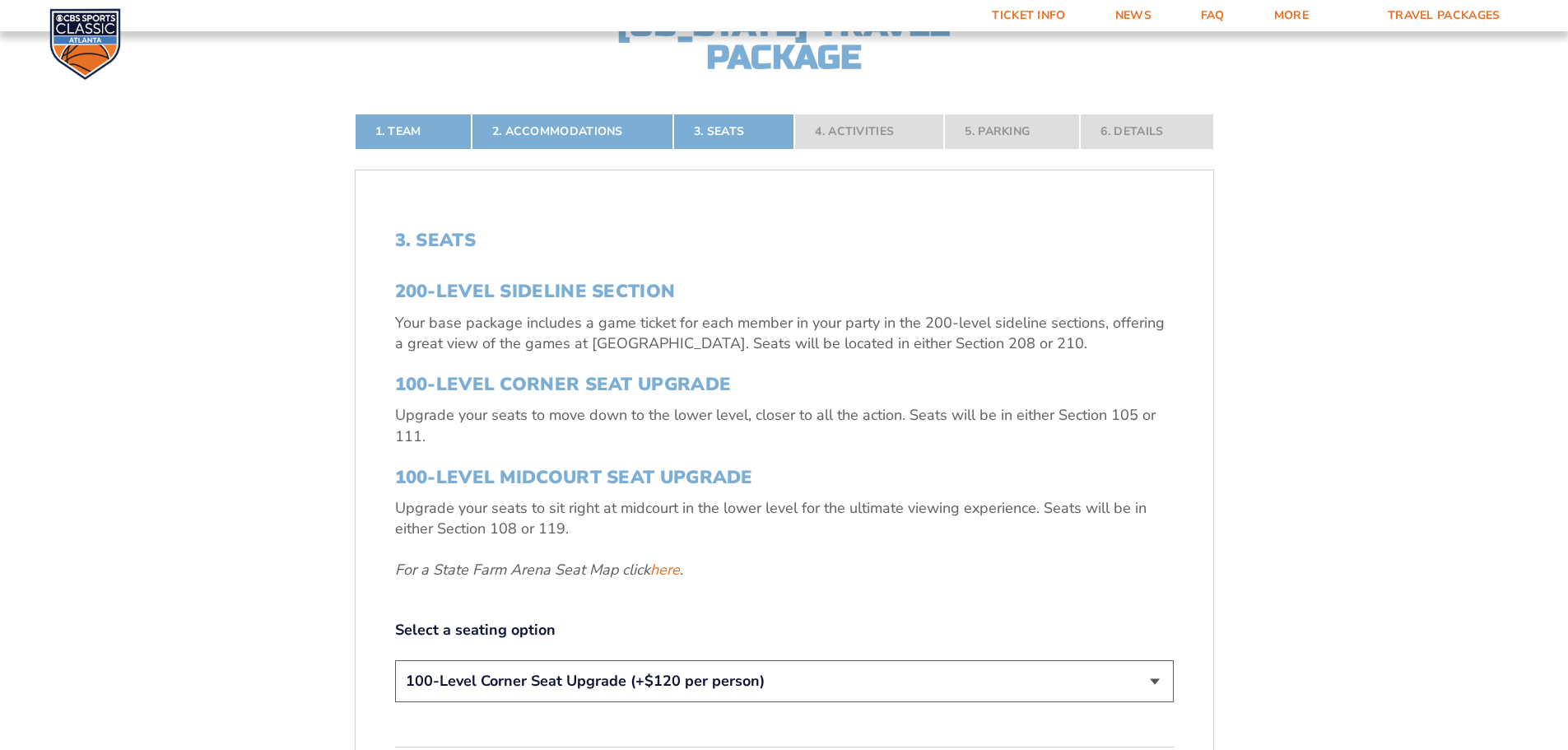
scroll to position [519, 0]
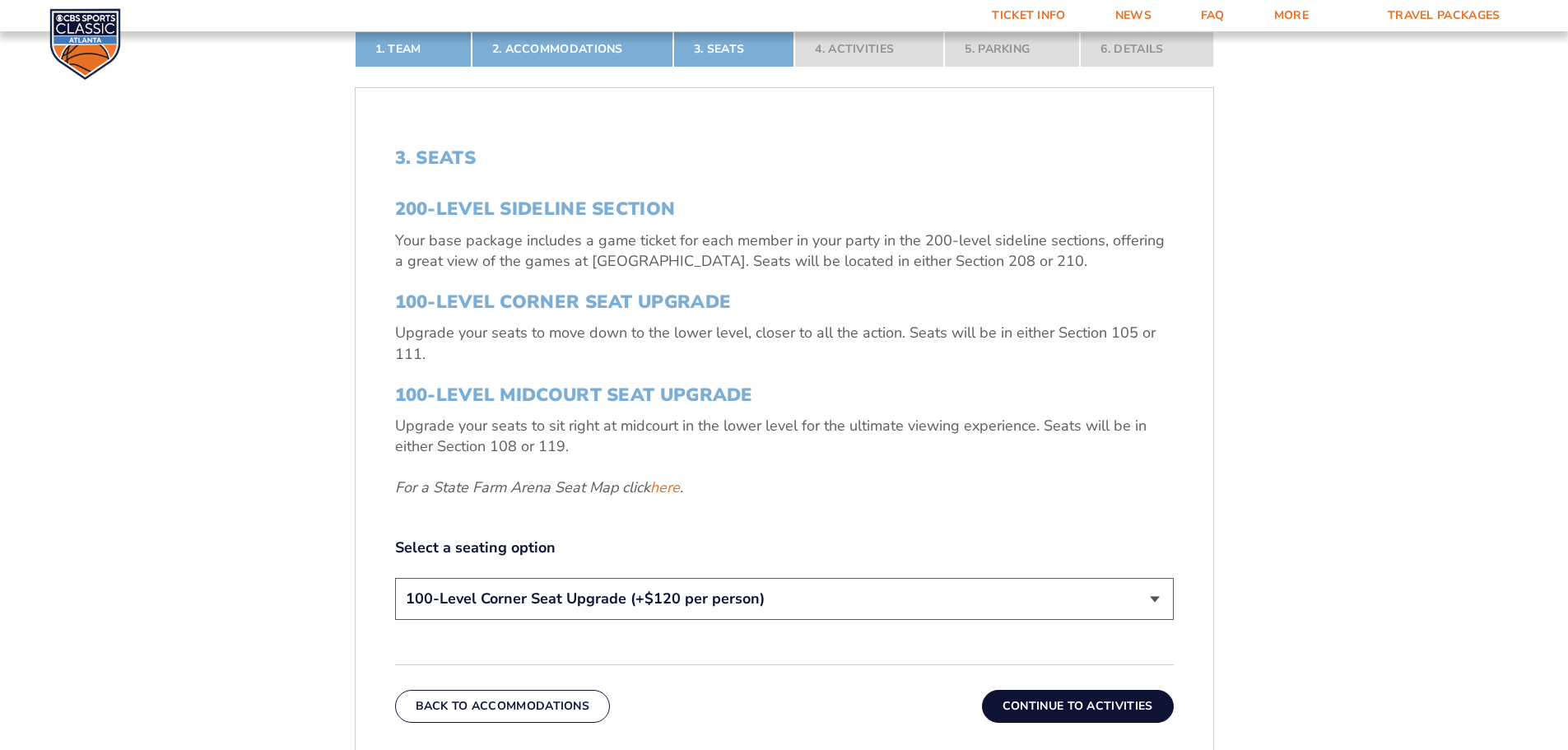
click at [1117, 707] on button "Continue To Activities" at bounding box center [1078, 706] width 192 height 33
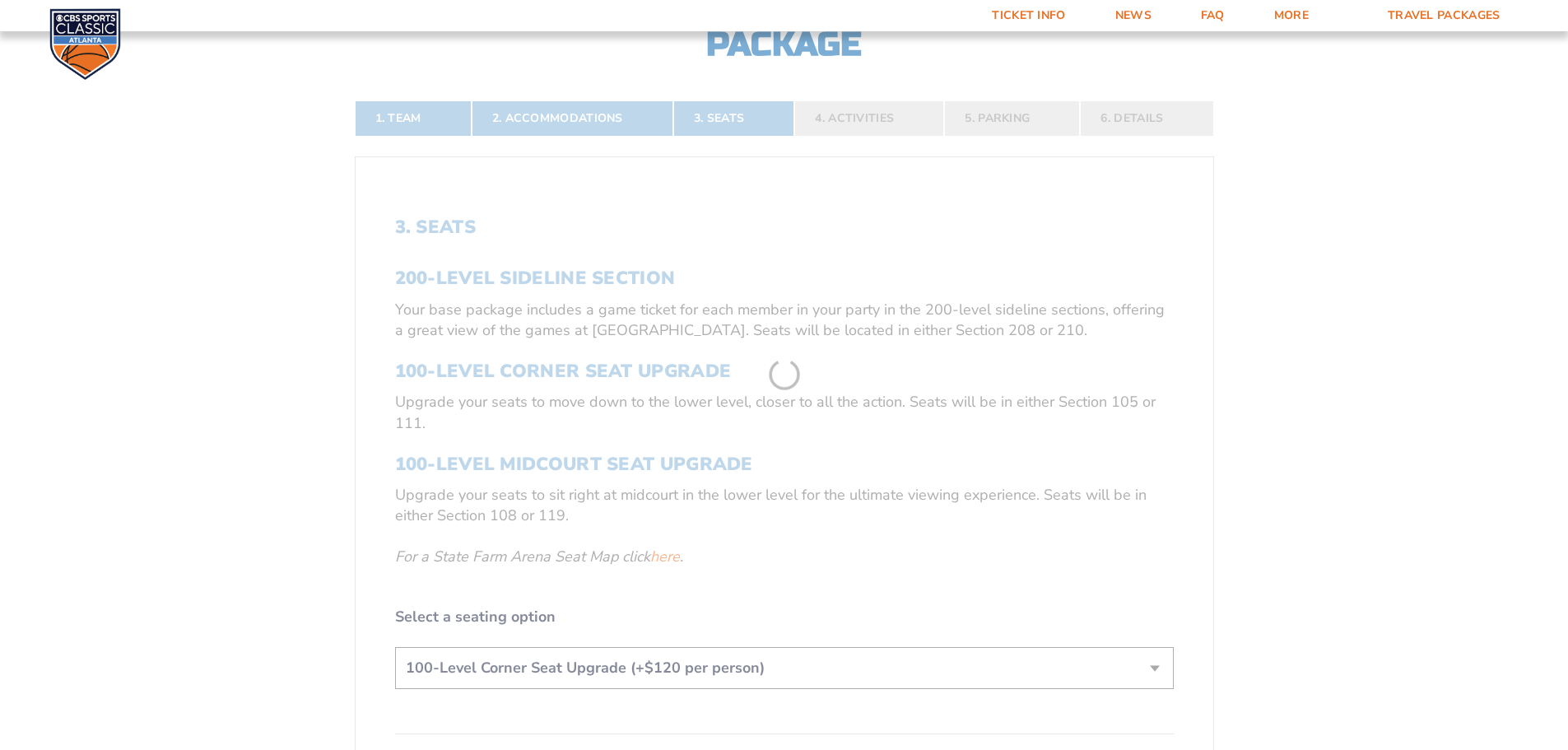
scroll to position [354, 0]
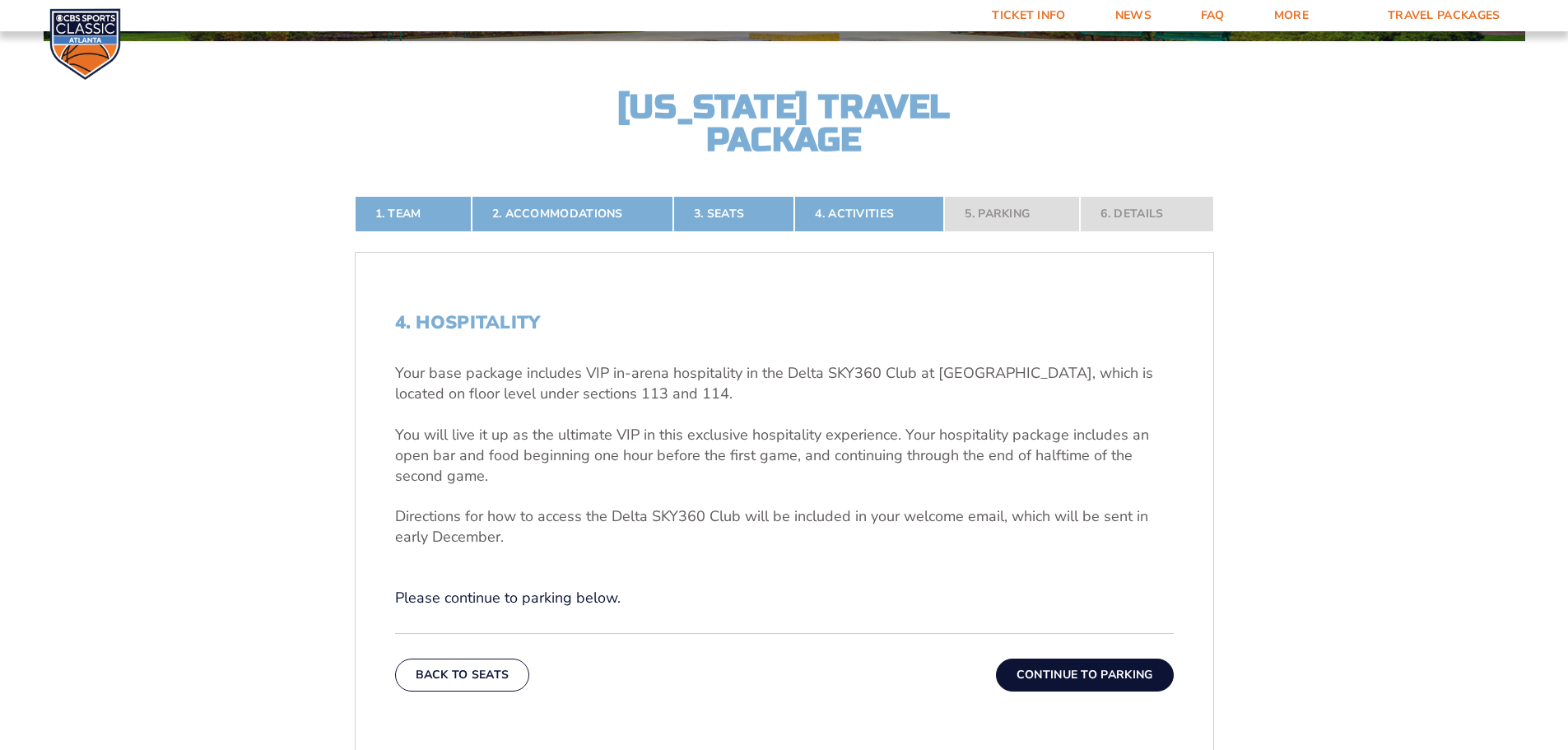
click at [415, 679] on button "Back To Seats" at bounding box center [462, 675] width 135 height 33
click at [415, 679] on form "[US_STATE] [US_STATE] Travel Package [US_STATE][GEOGRAPHIC_DATA] [US_STATE] Sta…" at bounding box center [784, 395] width 1568 height 1498
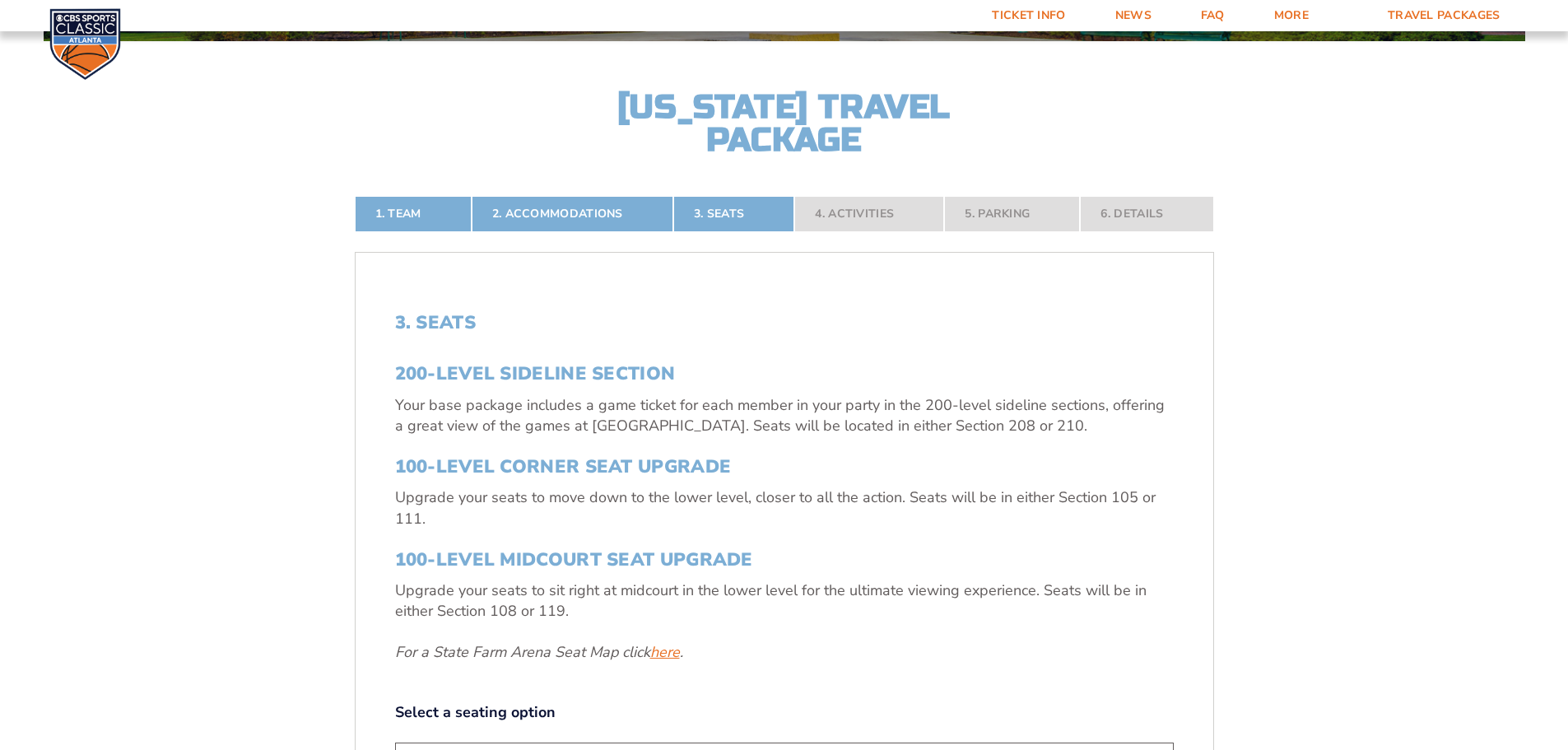
click at [668, 647] on link "here" at bounding box center [665, 652] width 29 height 21
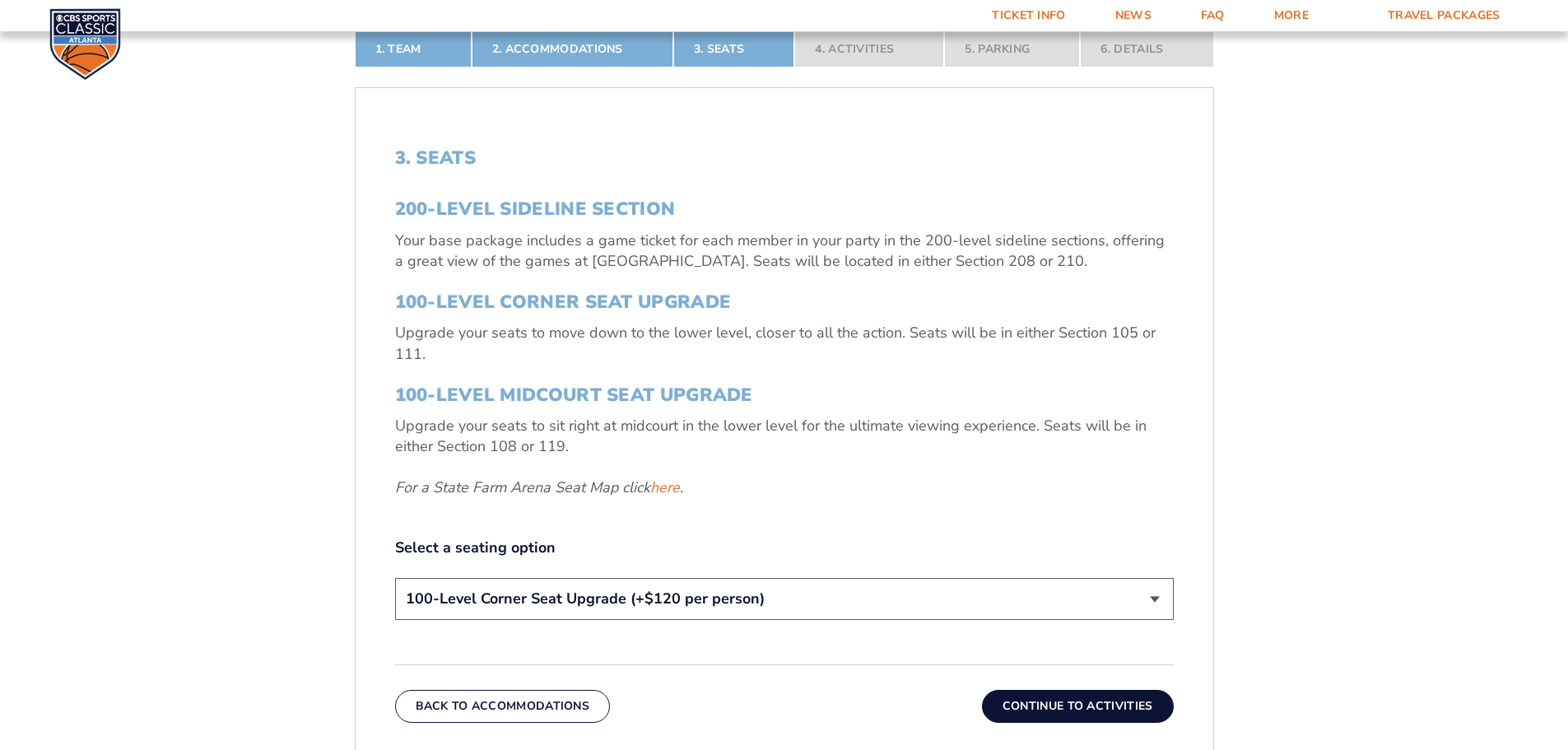
scroll to position [601, 0]
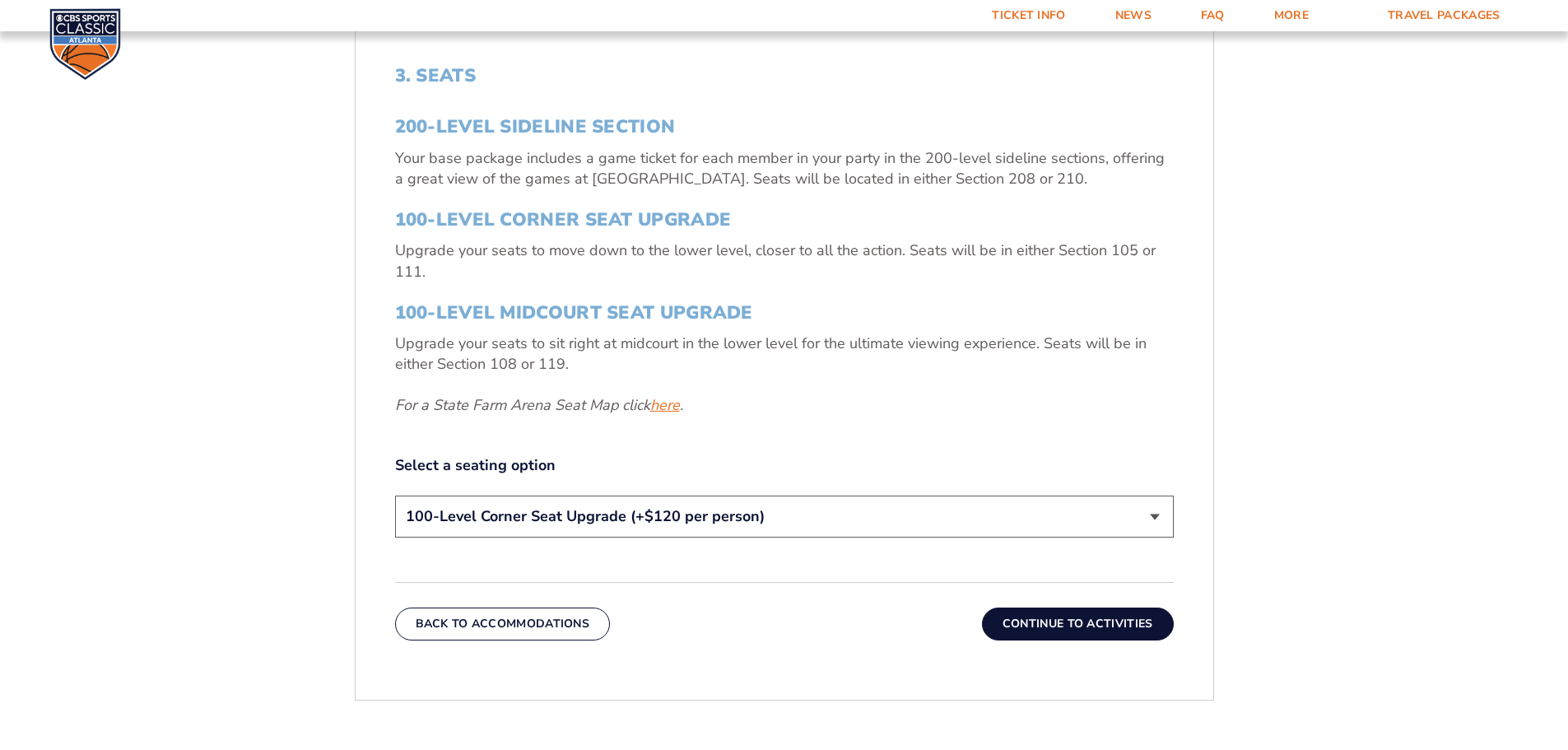
click at [662, 406] on link "here" at bounding box center [665, 404] width 29 height 21
click at [1150, 525] on select "200-Level Sideline Section 100-Level Corner Seat Upgrade (+$120 per person) 100…" at bounding box center [784, 516] width 779 height 42
select select "100-Level Midcourt Seat Upgrade"
click at [395, 495] on select "200-Level Sideline Section 100-Level Corner Seat Upgrade (+$120 per person) 100…" at bounding box center [784, 516] width 779 height 42
click at [1114, 623] on button "Continue To Activities" at bounding box center [1078, 624] width 192 height 33
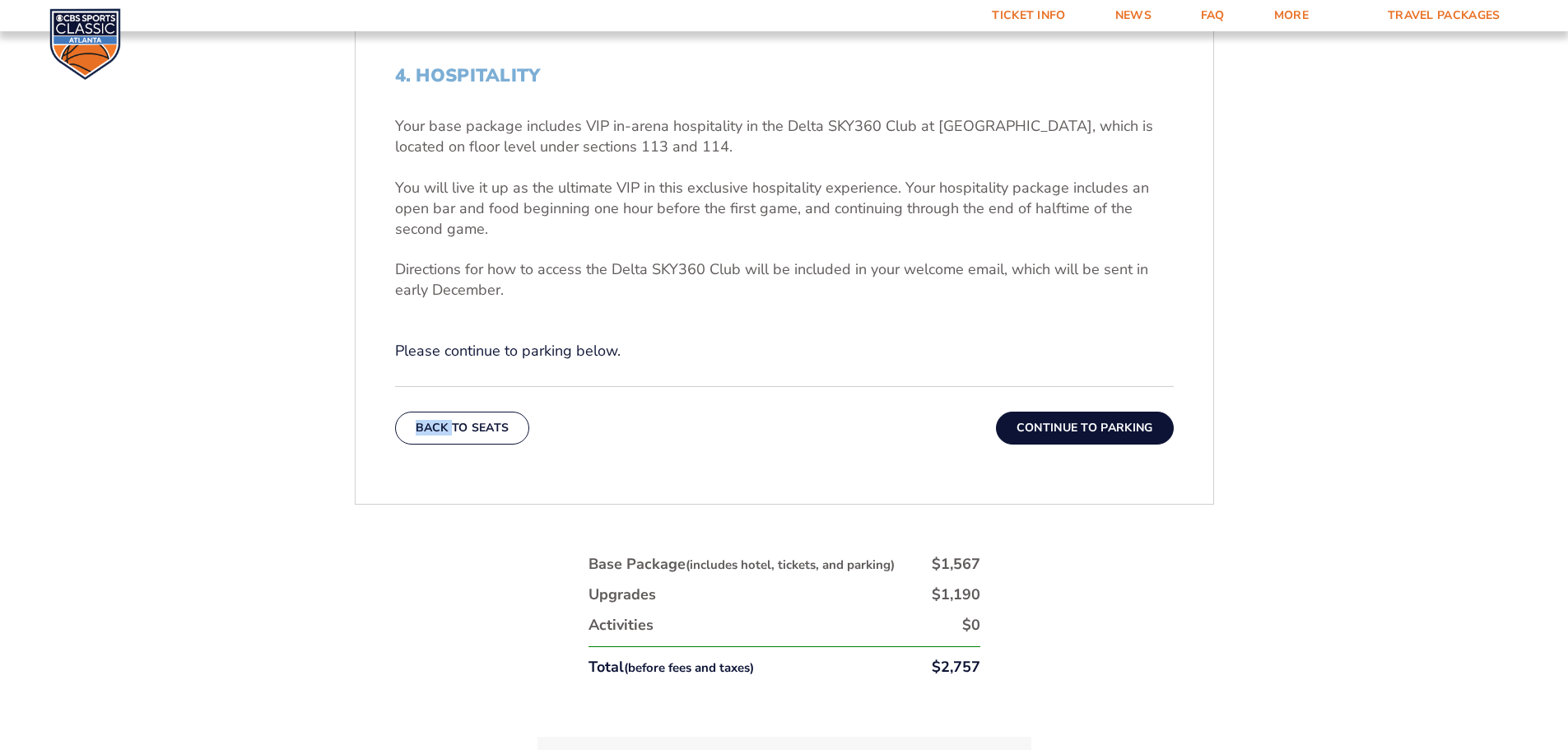
scroll to position [683, 0]
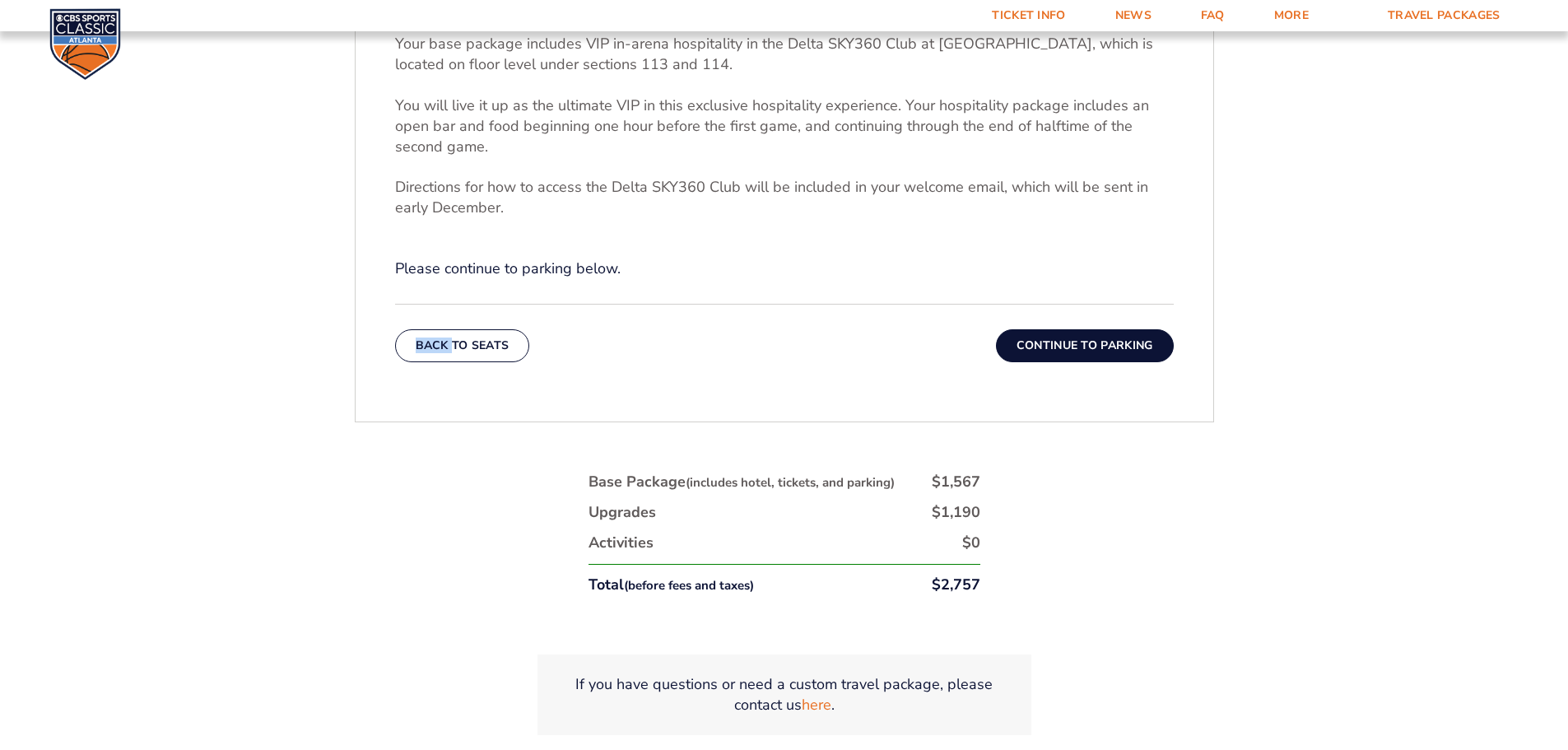
click at [1045, 343] on button "Continue To Parking" at bounding box center [1085, 346] width 178 height 33
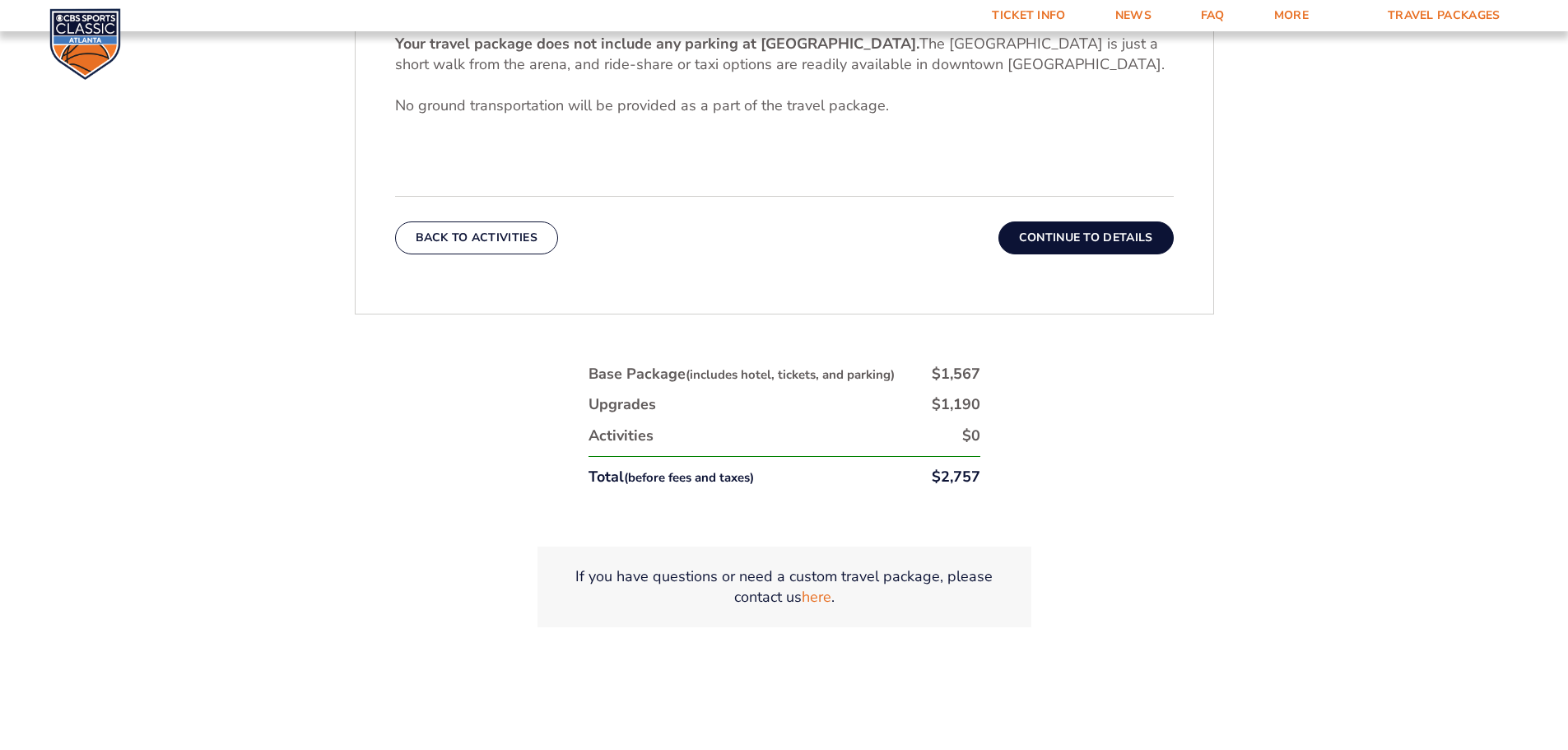
scroll to position [601, 0]
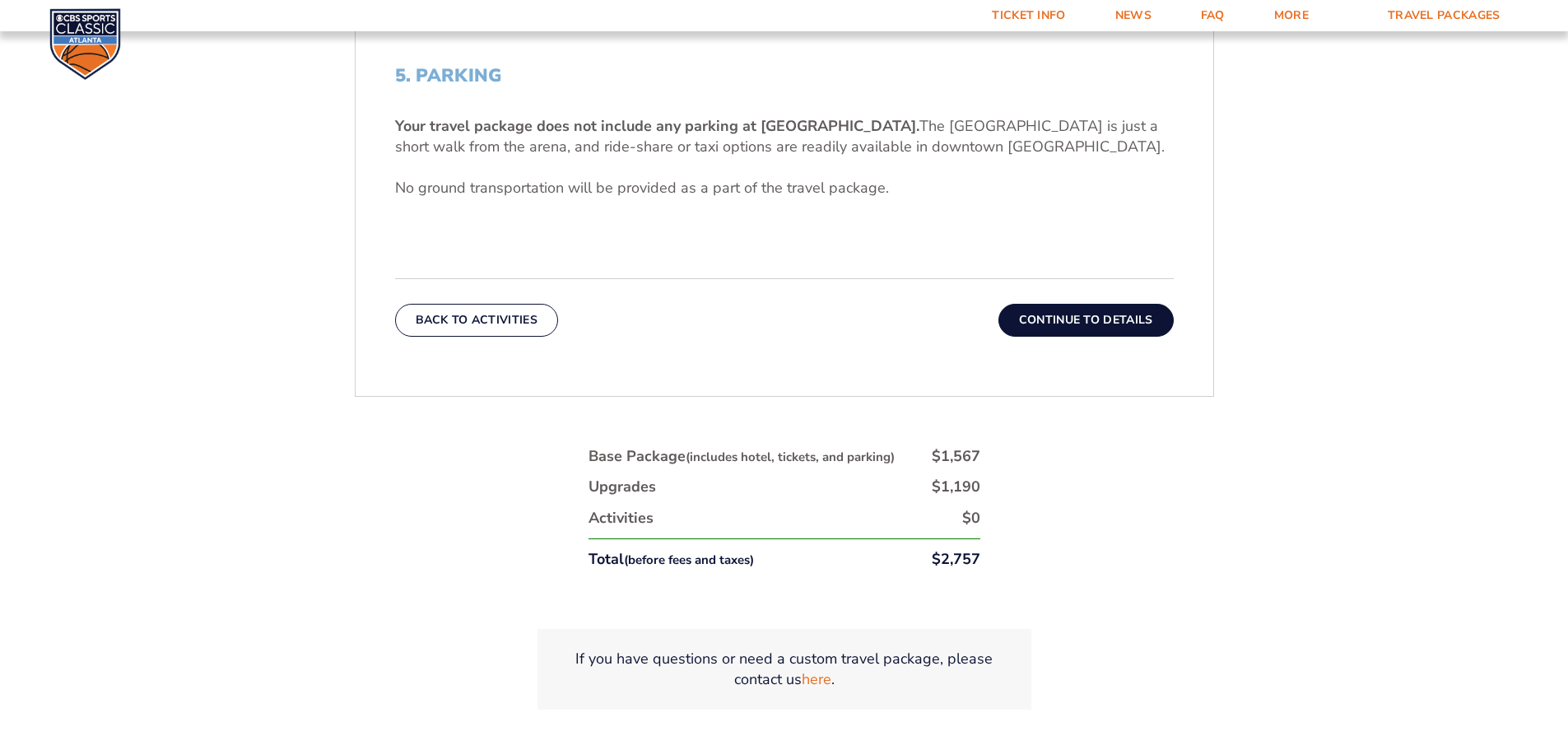
click at [1023, 317] on button "Continue To Details" at bounding box center [1086, 320] width 175 height 33
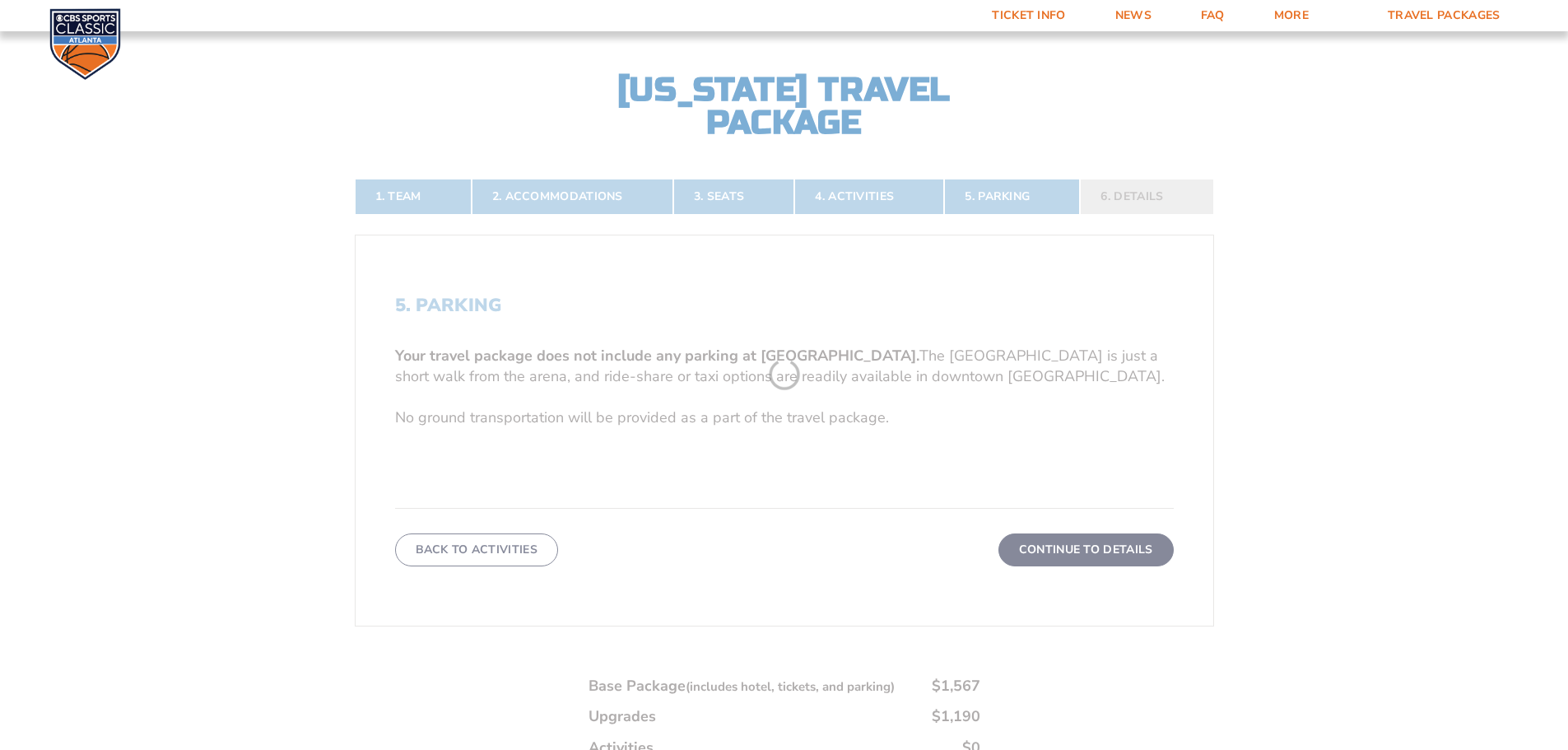
scroll to position [354, 0]
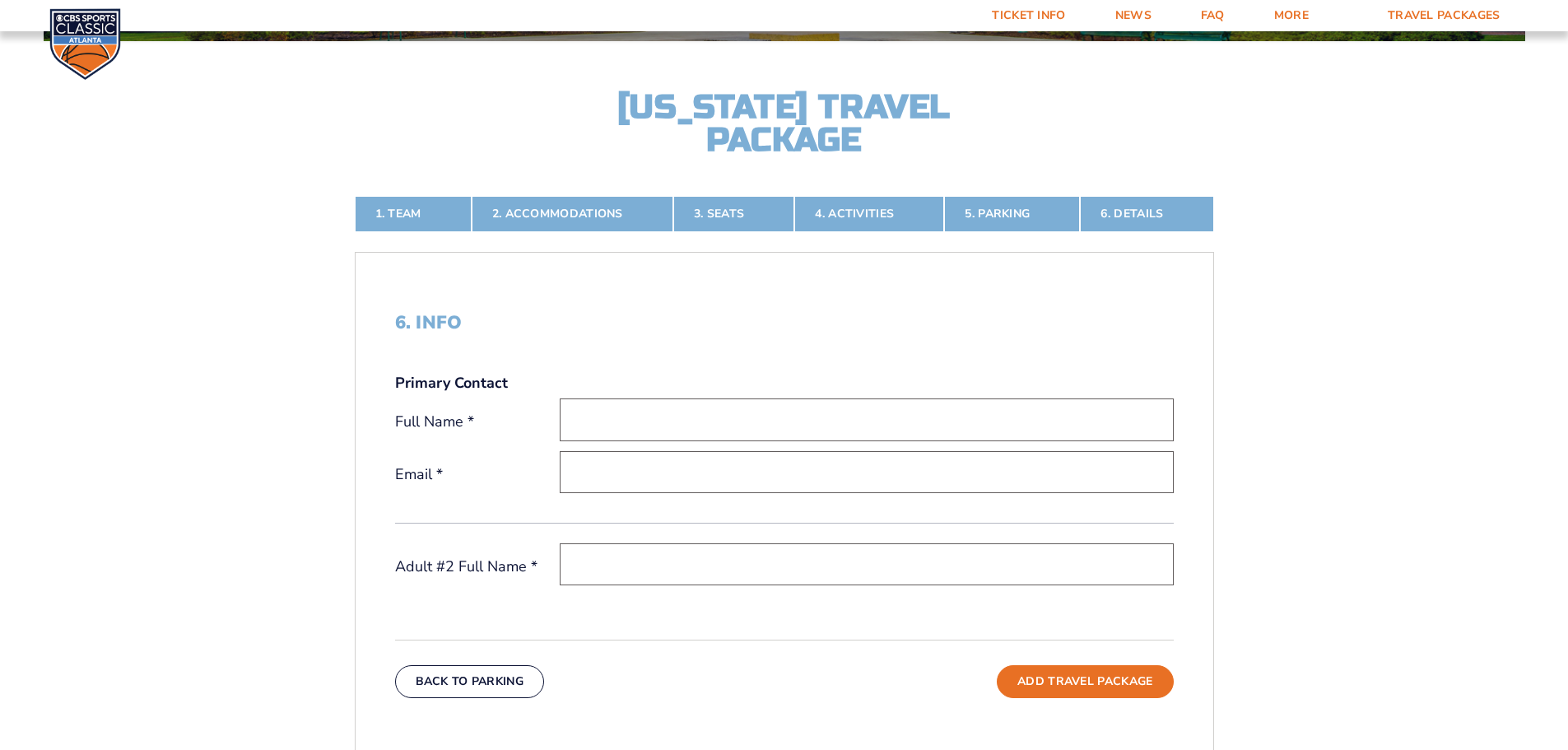
click at [614, 427] on input "text" at bounding box center [867, 419] width 614 height 42
type input "[PERSON_NAME]"
click at [595, 475] on input "email" at bounding box center [867, 472] width 614 height 42
type input "[EMAIL_ADDRESS][DOMAIN_NAME]"
click at [614, 564] on input "text" at bounding box center [867, 564] width 614 height 42
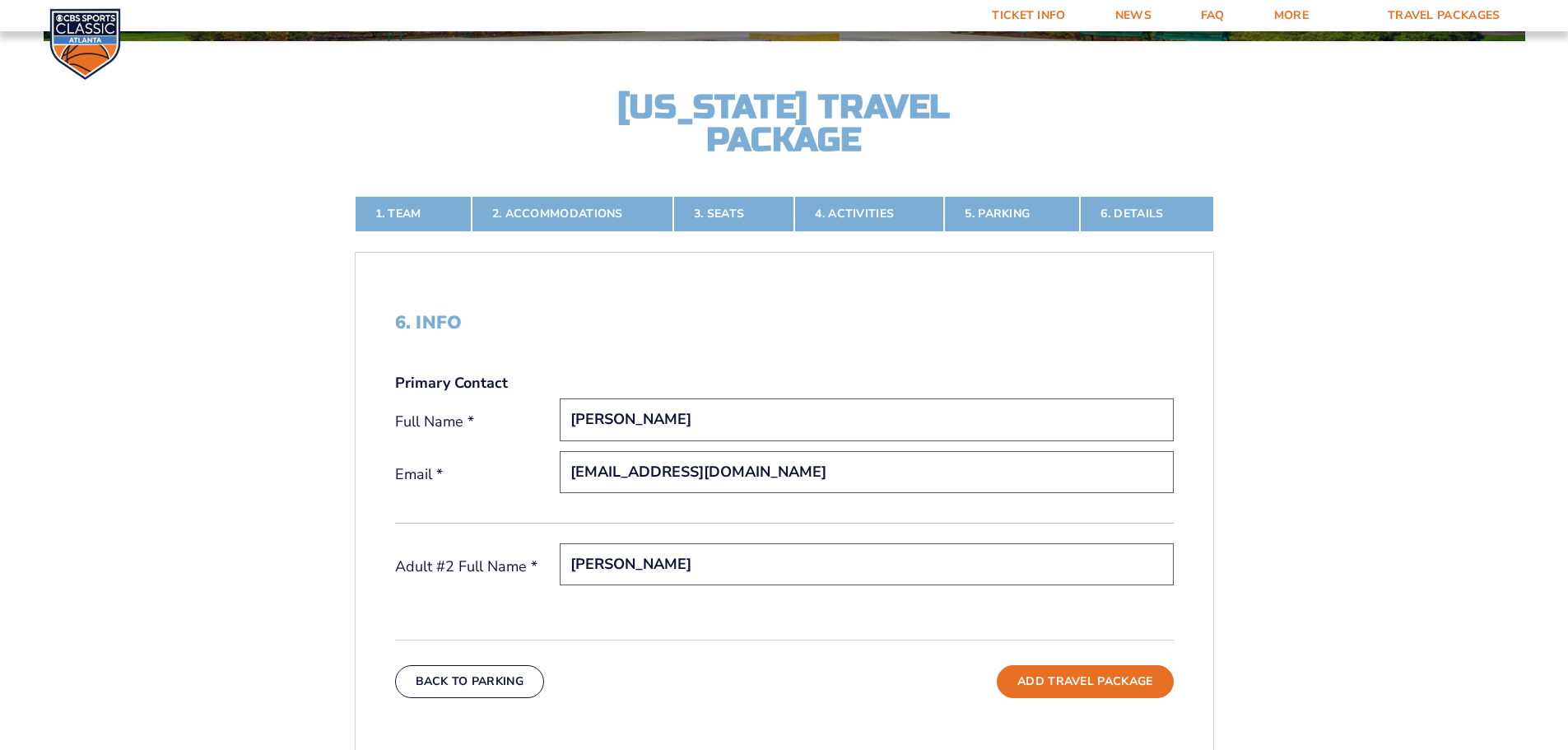
type input "[PERSON_NAME]"
click at [1069, 691] on button "Add Travel Package" at bounding box center [1085, 681] width 176 height 33
